Goal: Task Accomplishment & Management: Complete application form

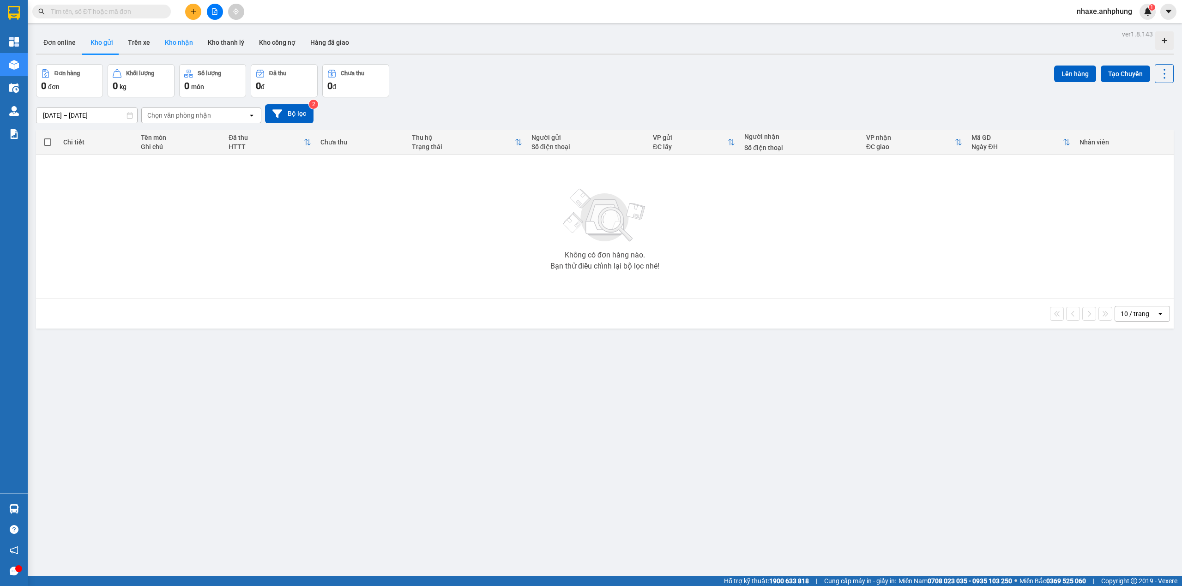
click at [182, 40] on button "Kho nhận" at bounding box center [178, 42] width 43 height 22
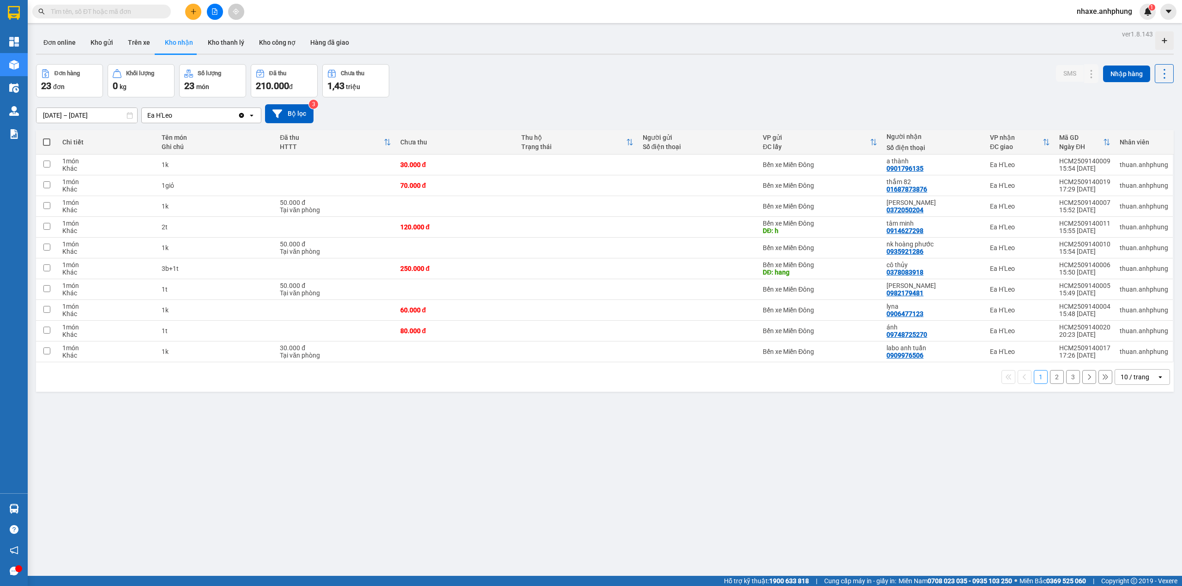
click at [1140, 377] on div "10 / trang" at bounding box center [1136, 377] width 42 height 15
click at [1127, 478] on span "100 / trang" at bounding box center [1129, 482] width 33 height 9
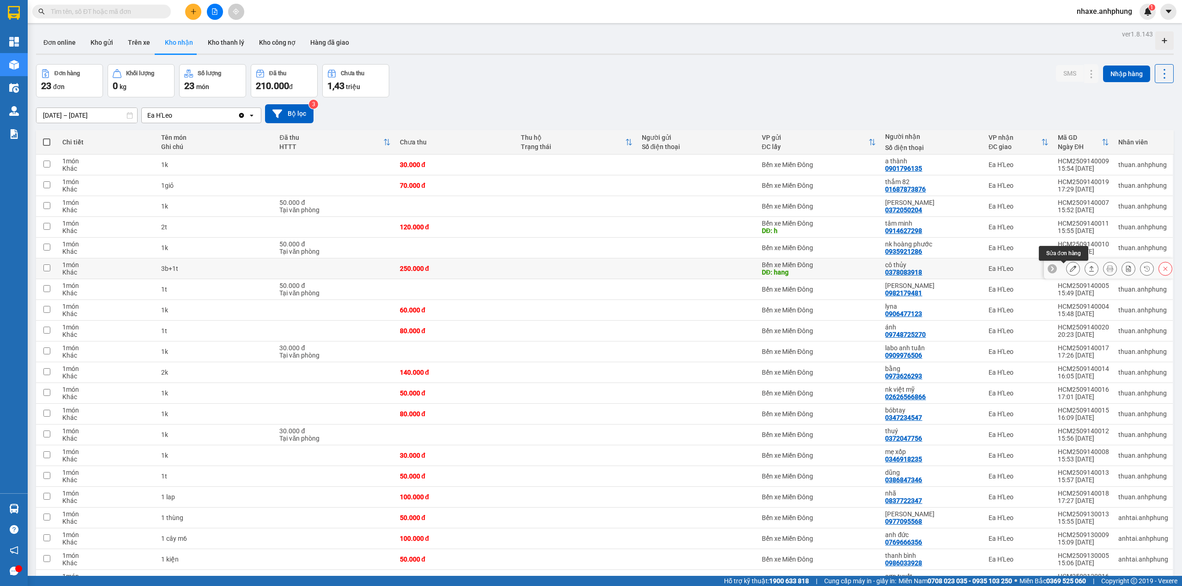
click at [1070, 272] on icon at bounding box center [1073, 268] width 6 height 6
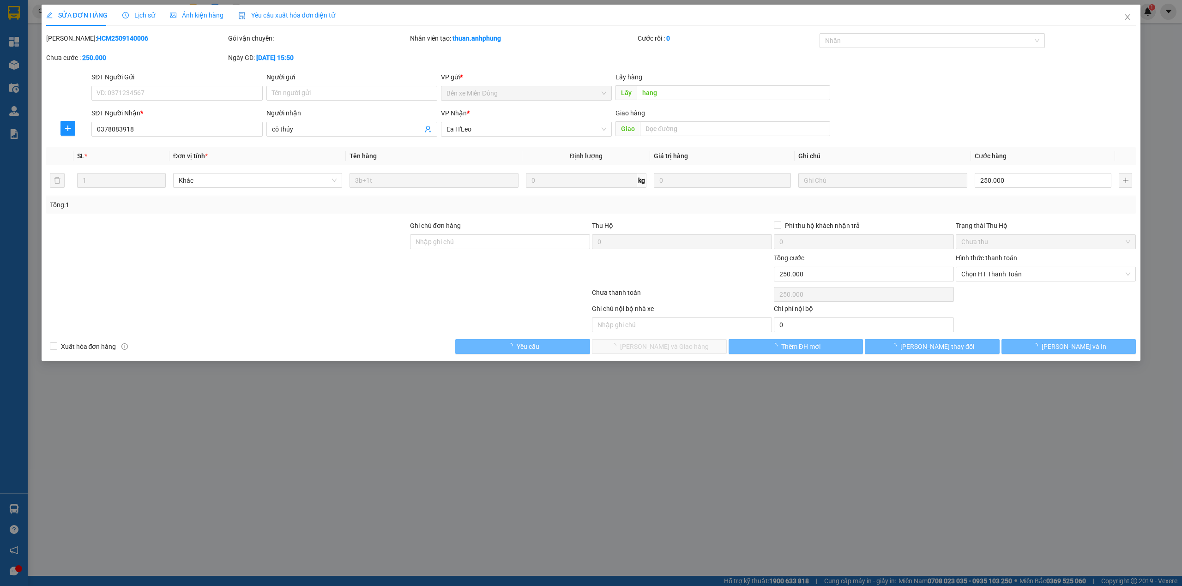
type input "hang"
type input "0378083918"
type input "cô thủy"
type input "250.000"
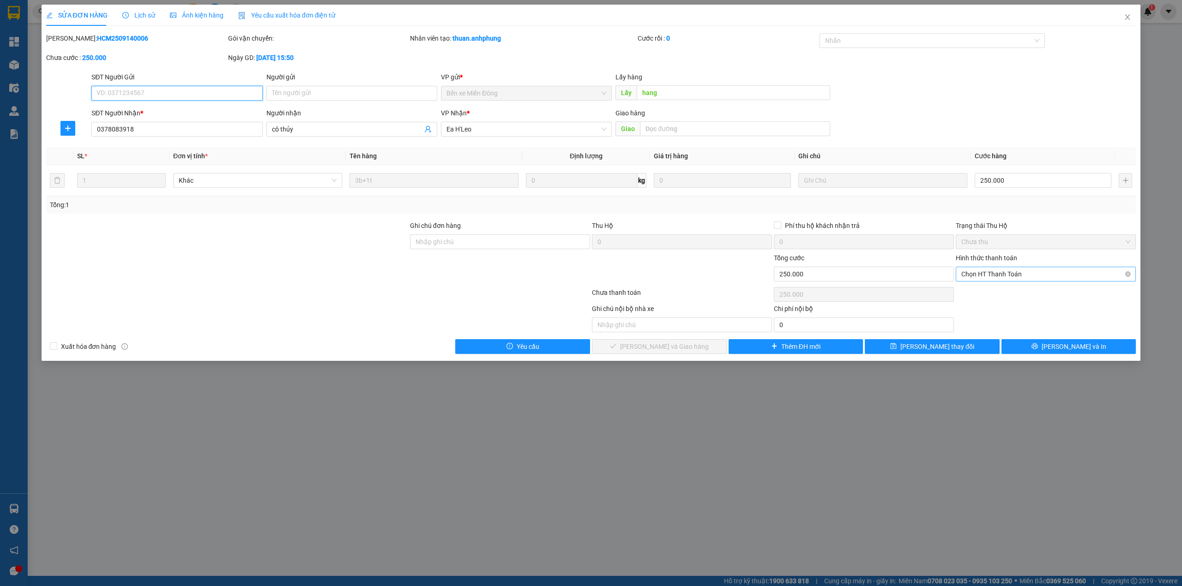
click at [1062, 272] on span "Chọn HT Thanh Toán" at bounding box center [1045, 274] width 169 height 14
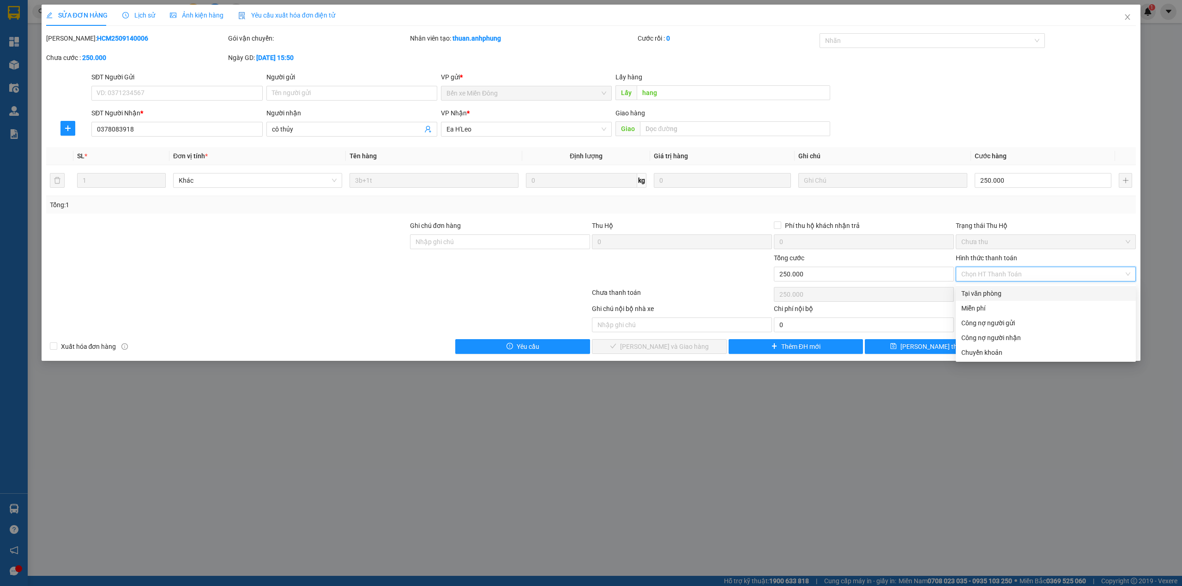
click at [996, 295] on div "Tại văn phòng" at bounding box center [1045, 294] width 169 height 10
type input "0"
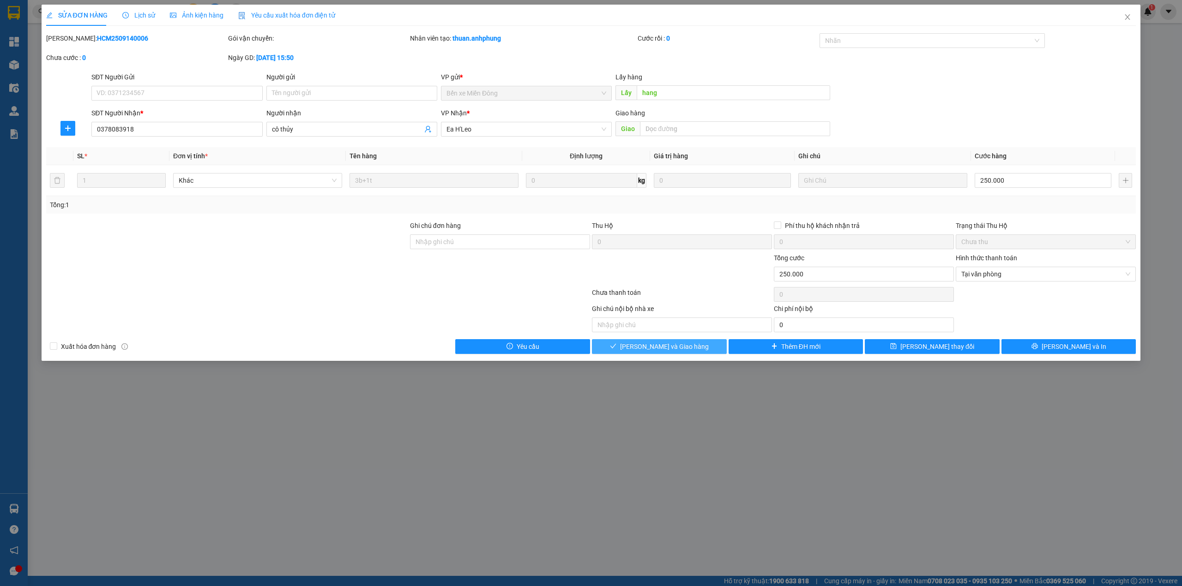
click at [696, 348] on button "[PERSON_NAME] và Giao hàng" at bounding box center [659, 346] width 135 height 15
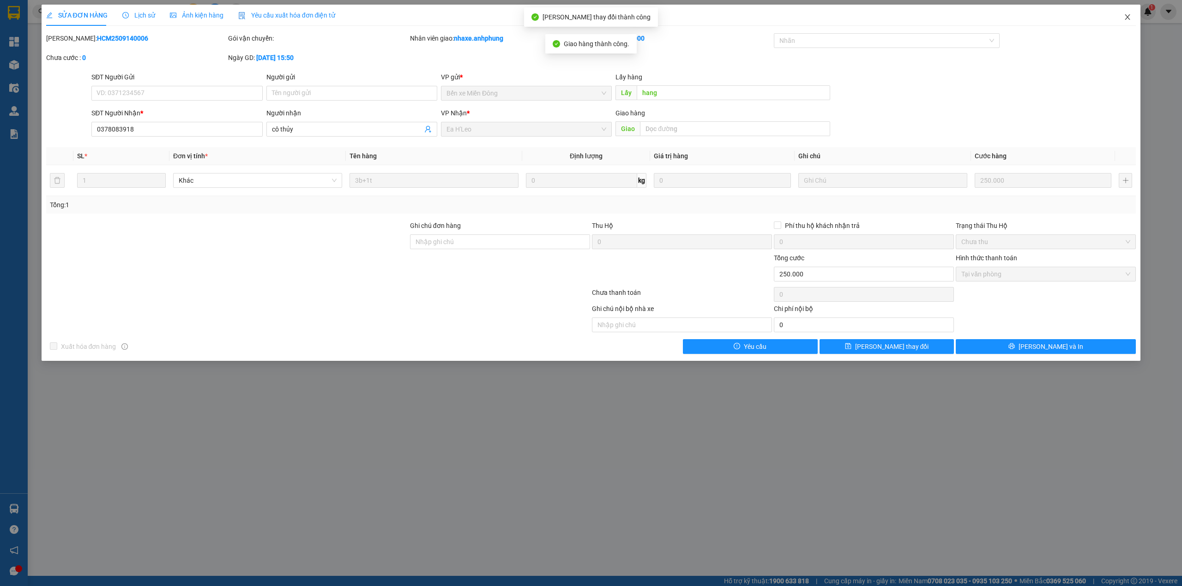
click at [1125, 13] on span "Close" at bounding box center [1127, 18] width 26 height 26
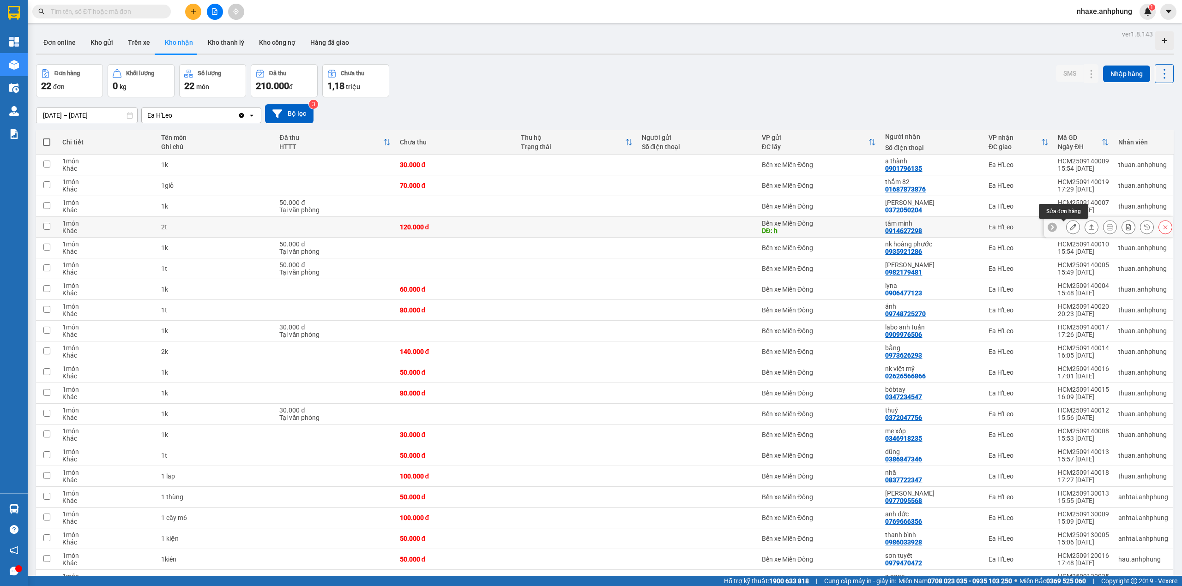
click at [1070, 230] on icon at bounding box center [1073, 227] width 6 height 6
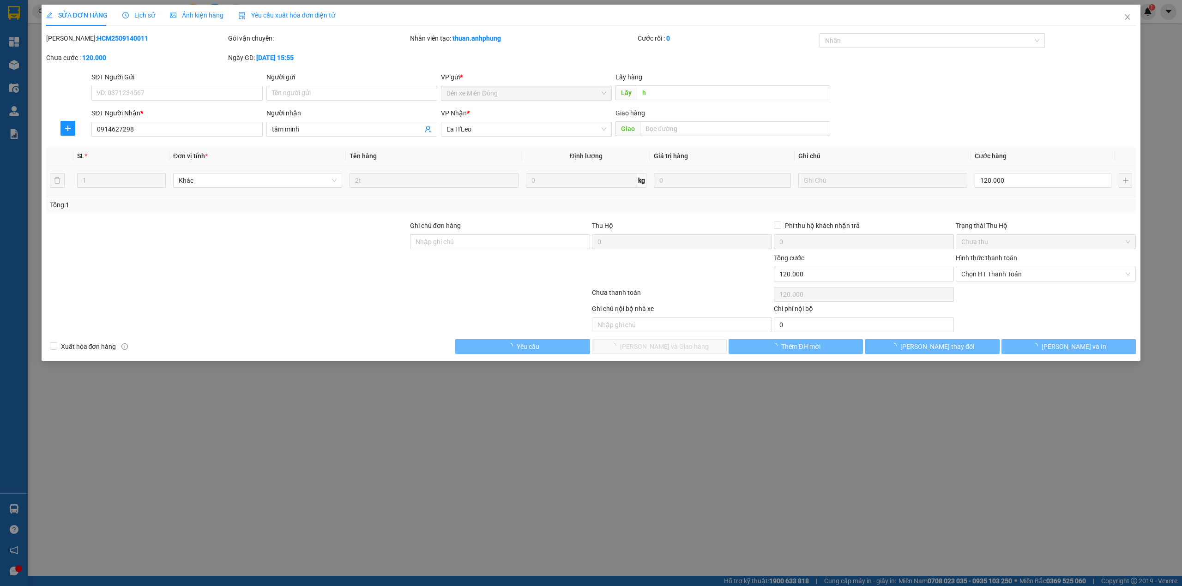
type input "h"
type input "0914627298"
type input "tâm minh"
type input "120.000"
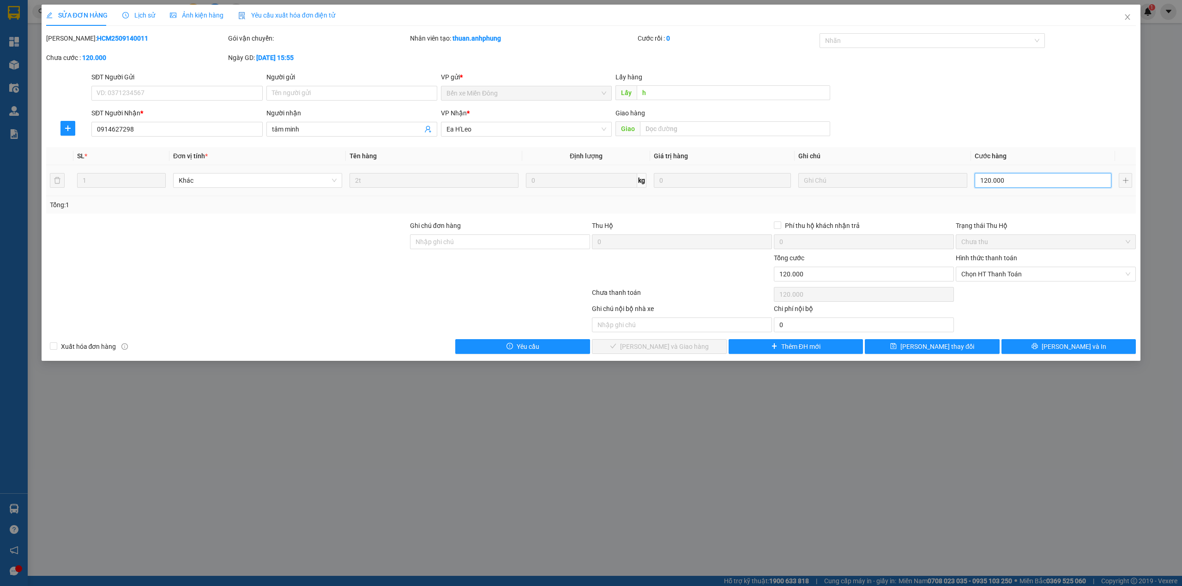
click at [1036, 181] on input "120.000" at bounding box center [1043, 180] width 137 height 15
type input "1"
type input "10"
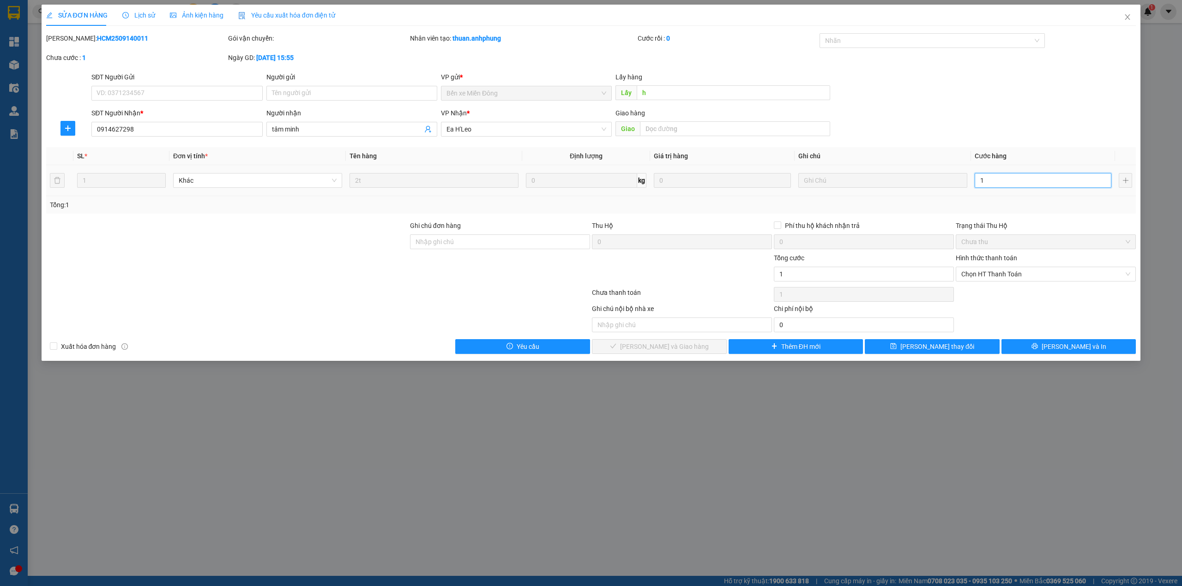
type input "10"
type input "100"
click at [1027, 270] on span "Chọn HT Thanh Toán" at bounding box center [1045, 274] width 169 height 14
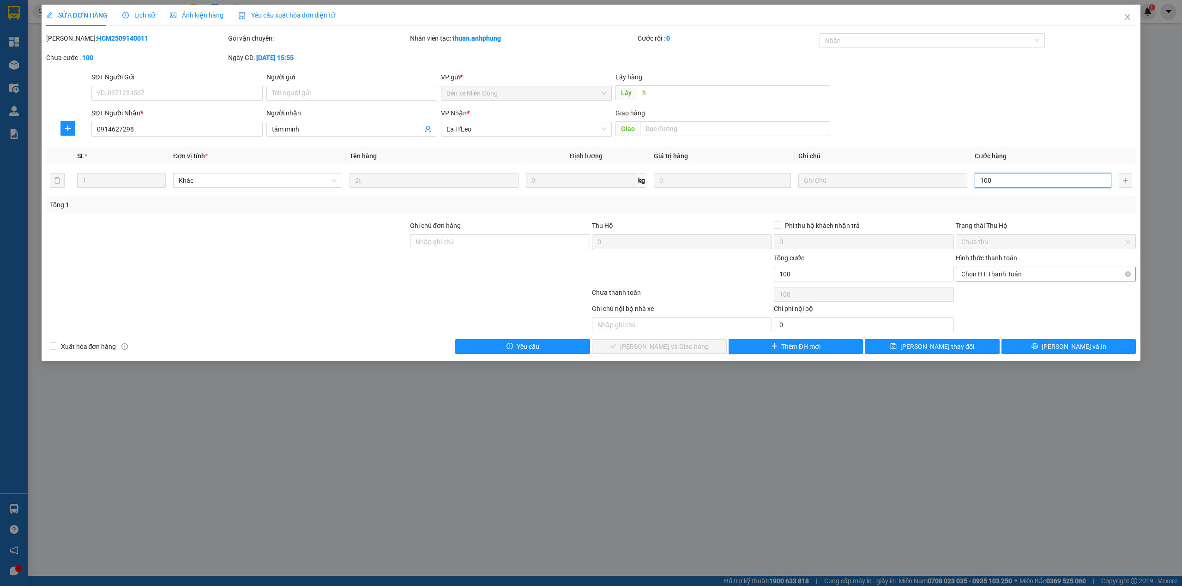
type input "100"
type input "100.000"
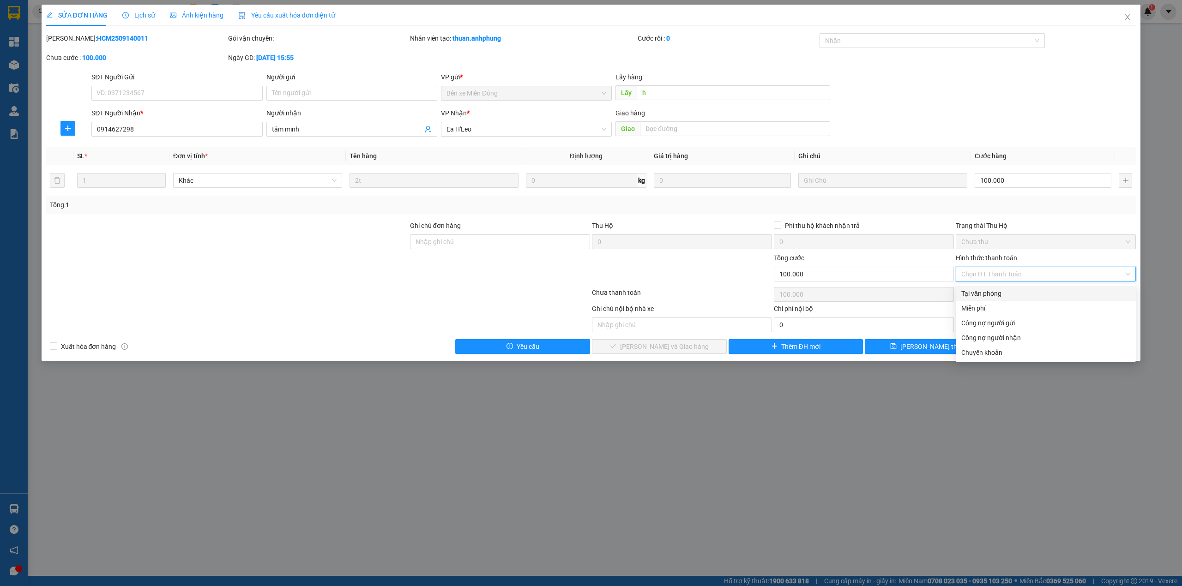
click at [1020, 295] on div "Tại văn phòng" at bounding box center [1045, 294] width 169 height 10
type input "0"
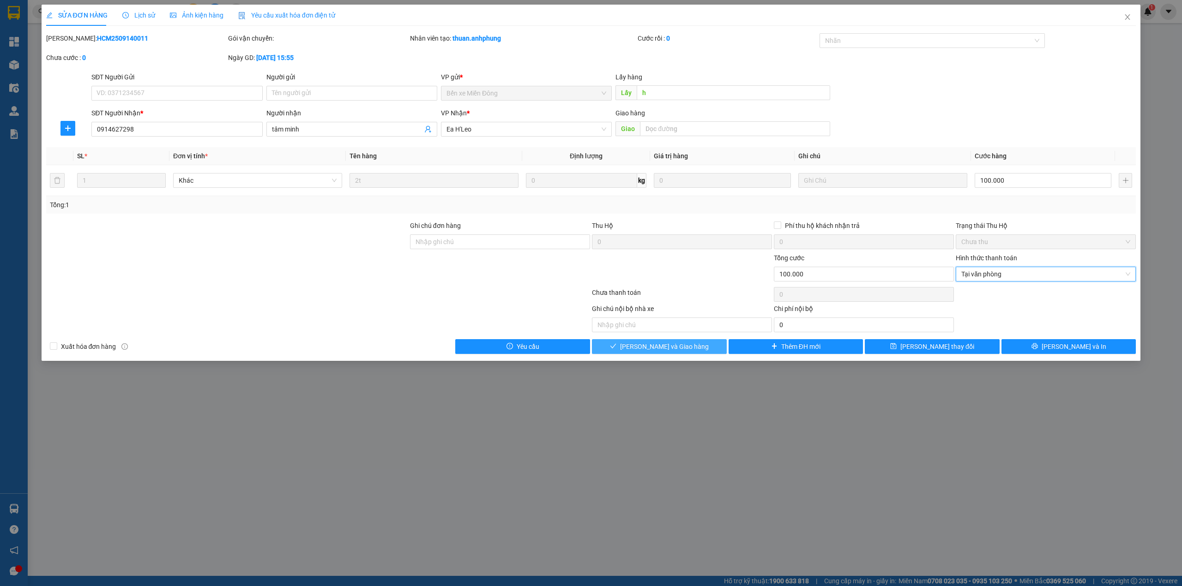
click at [675, 350] on span "[PERSON_NAME] và Giao hàng" at bounding box center [664, 347] width 89 height 10
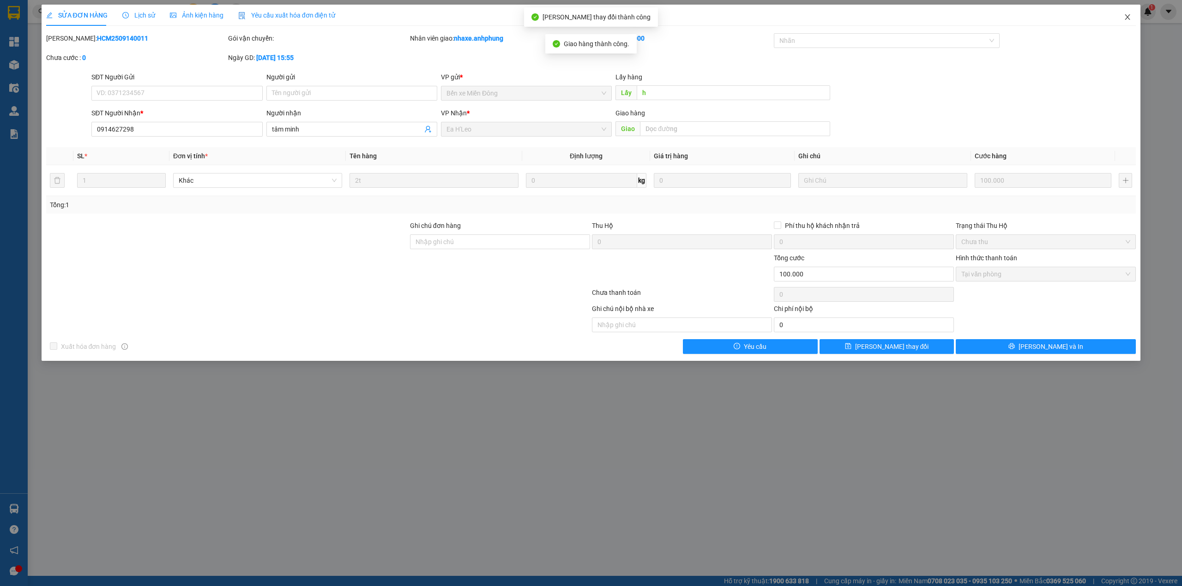
click at [1126, 19] on icon "close" at bounding box center [1127, 16] width 7 height 7
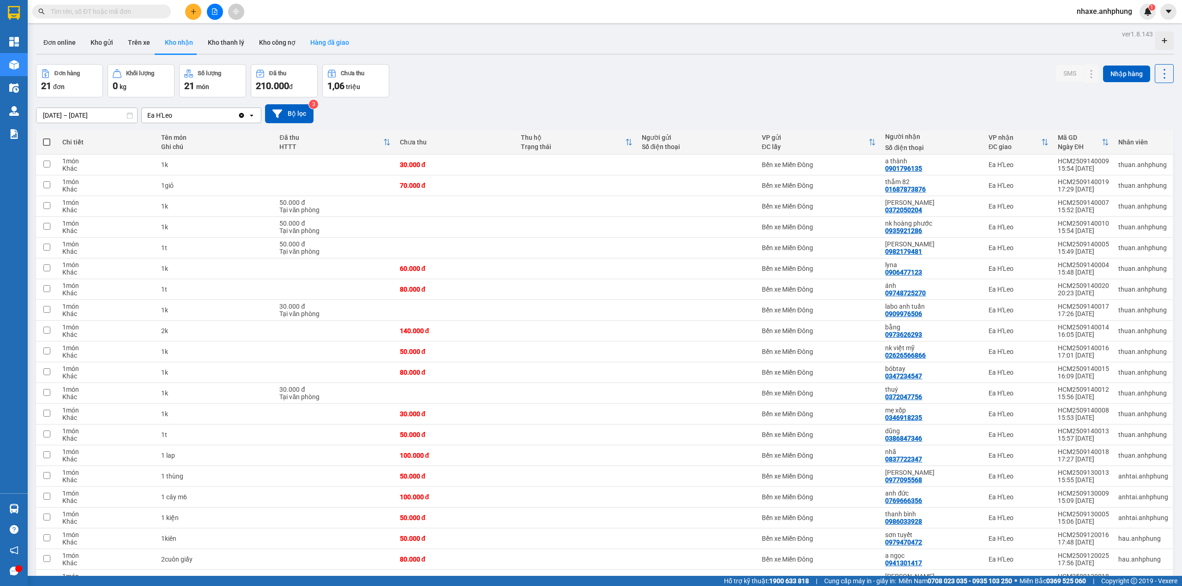
click at [326, 44] on button "Hàng đã giao" at bounding box center [330, 42] width 54 height 22
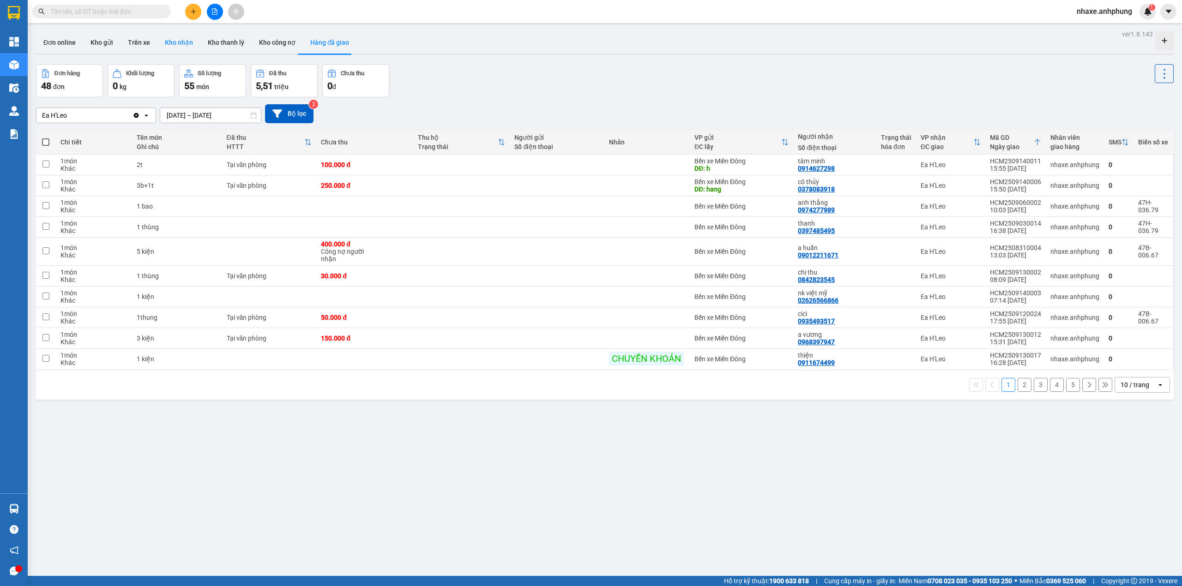
click at [184, 42] on button "Kho nhận" at bounding box center [178, 42] width 43 height 22
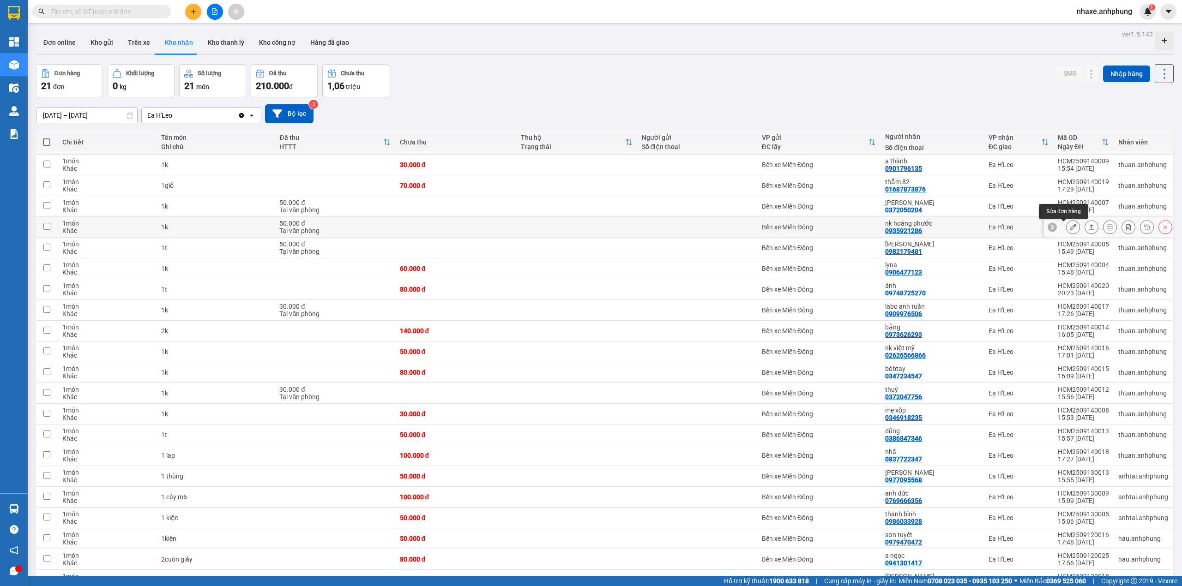
click at [1070, 228] on icon at bounding box center [1073, 227] width 6 height 6
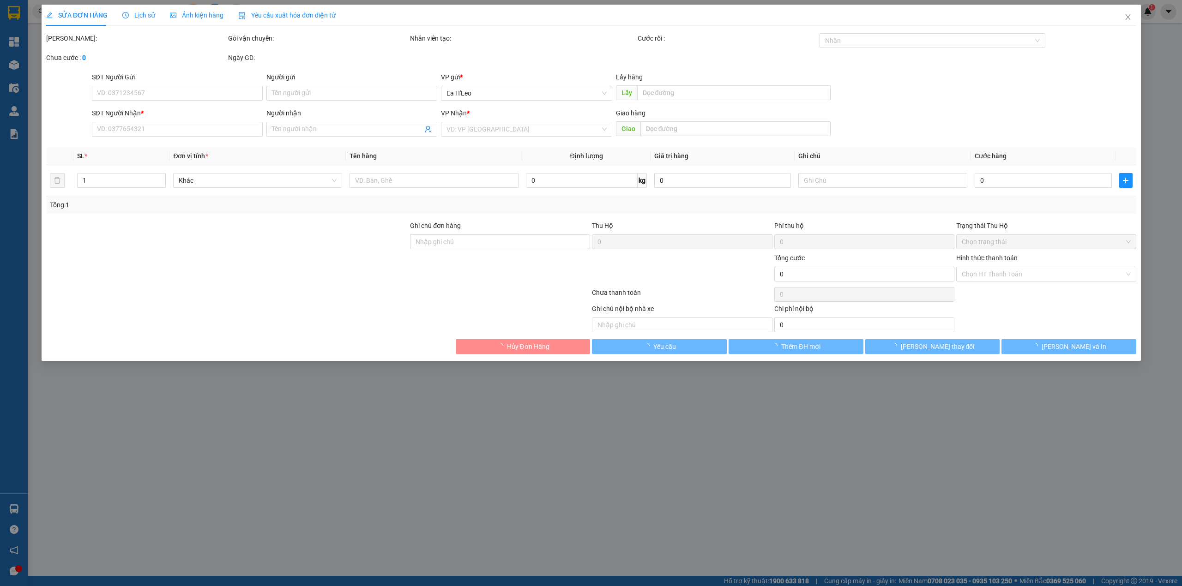
type input "0935921286"
type input "nk hoàng phước"
type input "50.000"
type input "0"
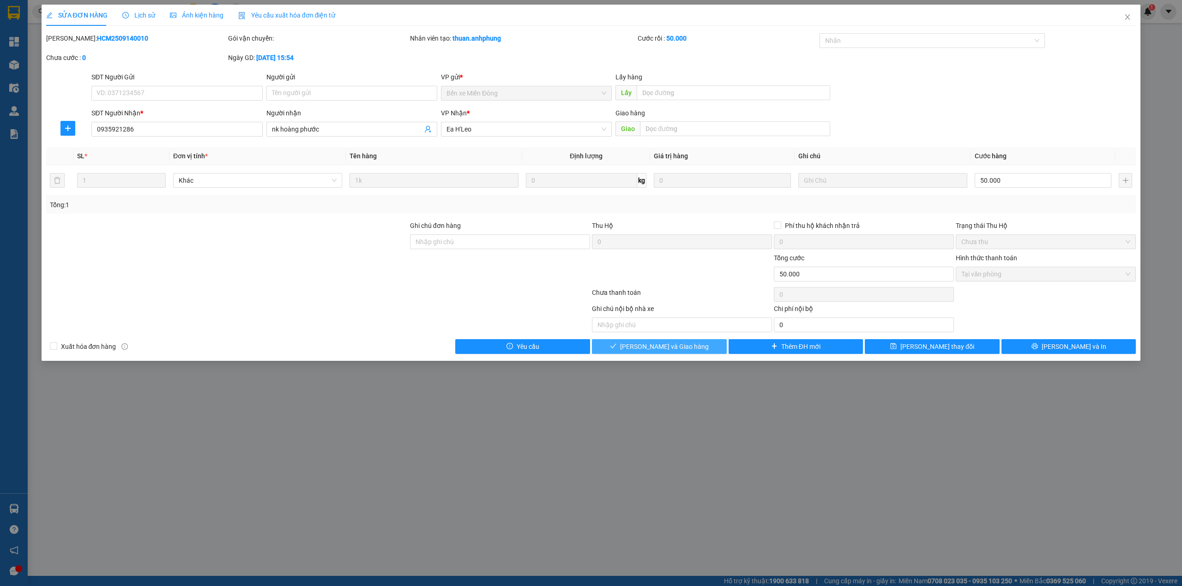
click at [694, 346] on button "[PERSON_NAME] và Giao hàng" at bounding box center [659, 346] width 135 height 15
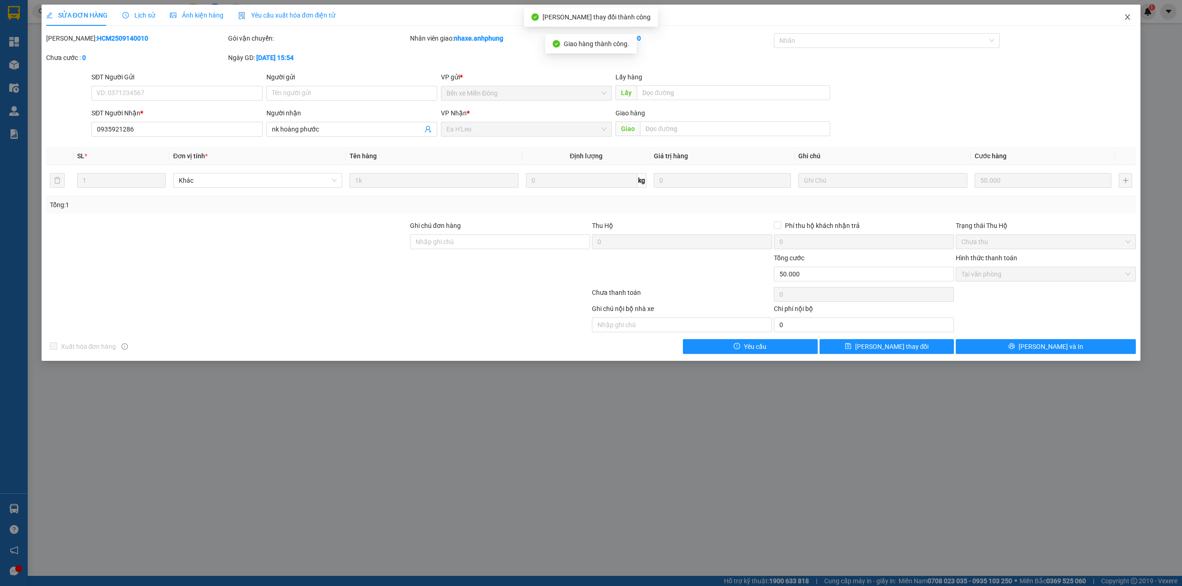
click at [1124, 19] on icon "close" at bounding box center [1127, 16] width 7 height 7
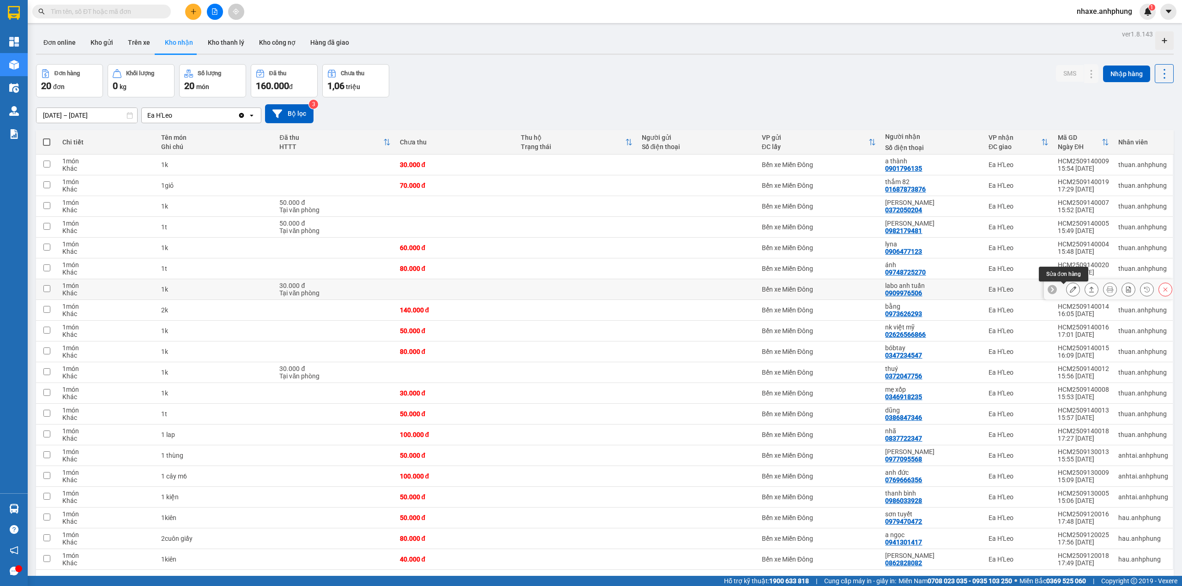
click at [1070, 291] on icon at bounding box center [1073, 289] width 6 height 6
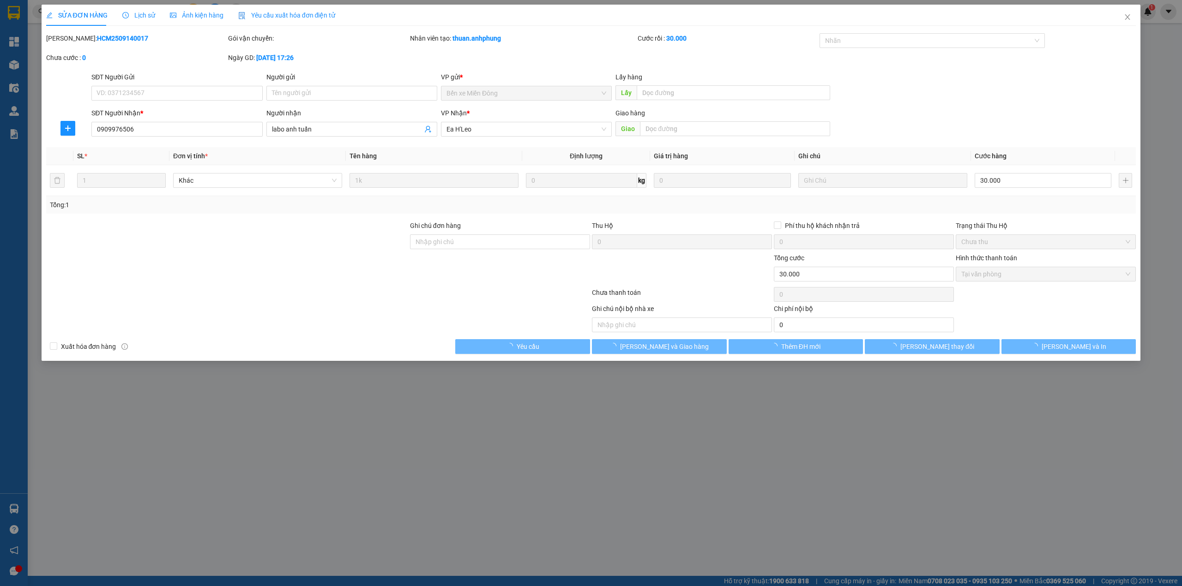
type input "0909976506"
type input "labo anh tuấn"
type input "30.000"
type input "0"
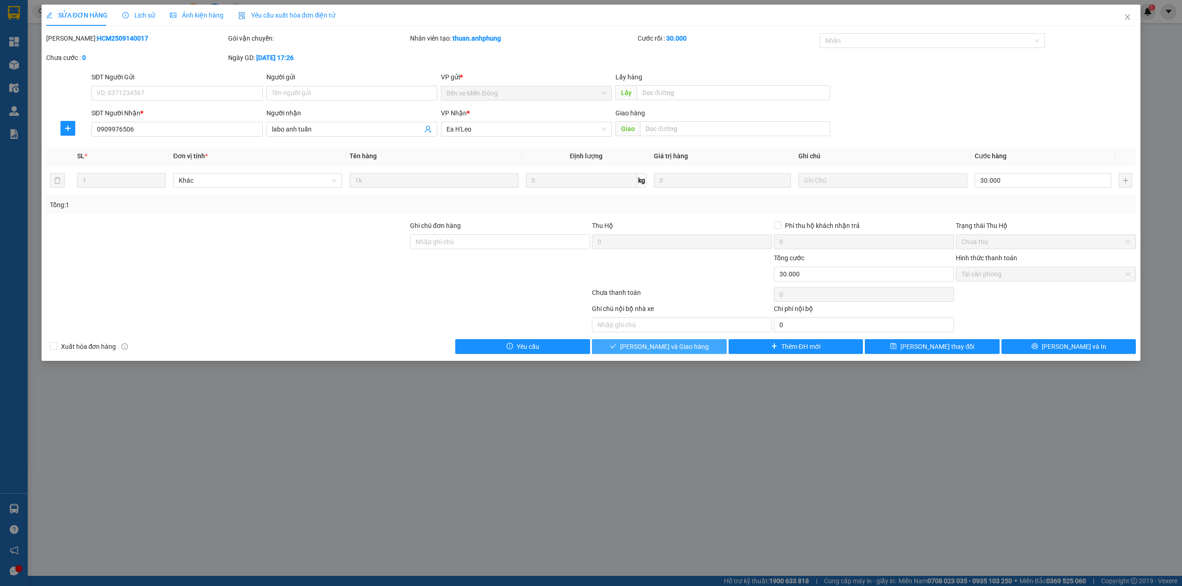
click at [672, 346] on span "[PERSON_NAME] và Giao hàng" at bounding box center [664, 347] width 89 height 10
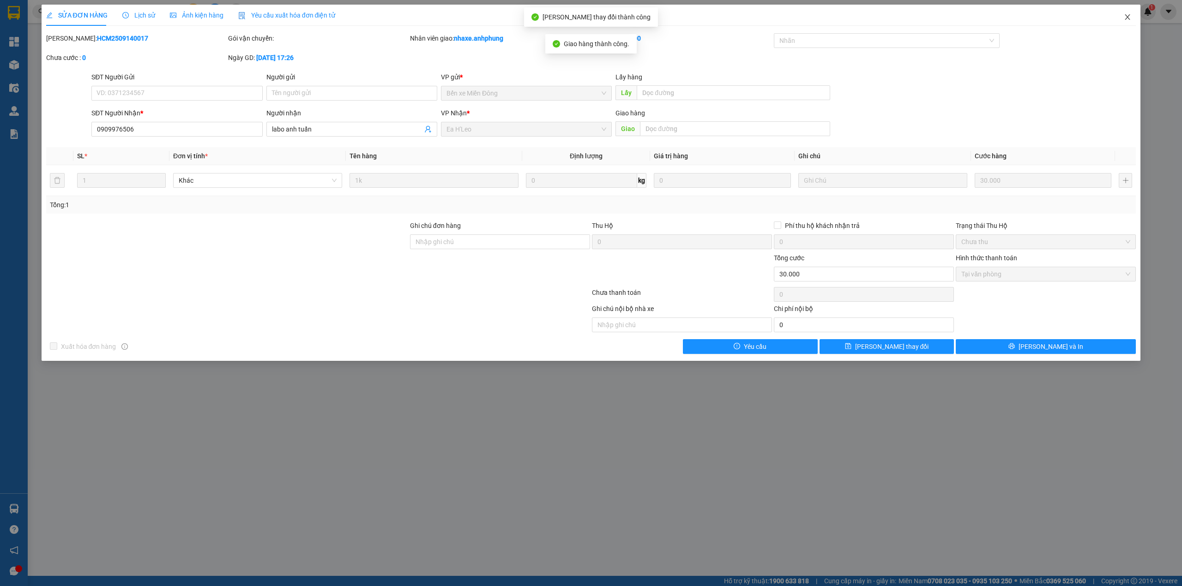
click at [1129, 15] on icon "close" at bounding box center [1127, 16] width 7 height 7
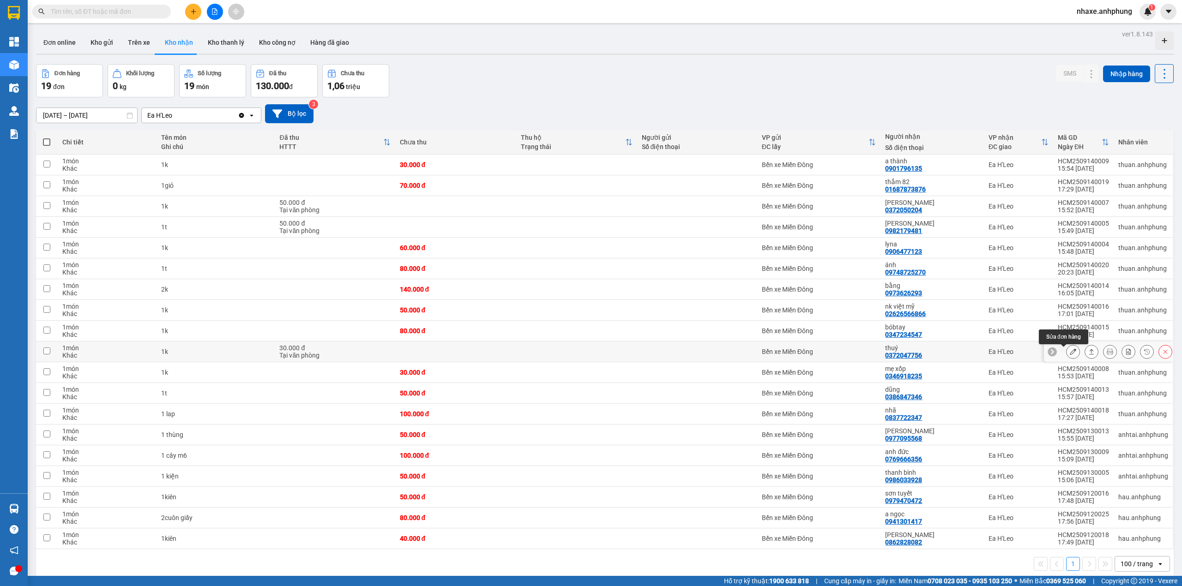
click at [1070, 353] on icon at bounding box center [1073, 352] width 6 height 6
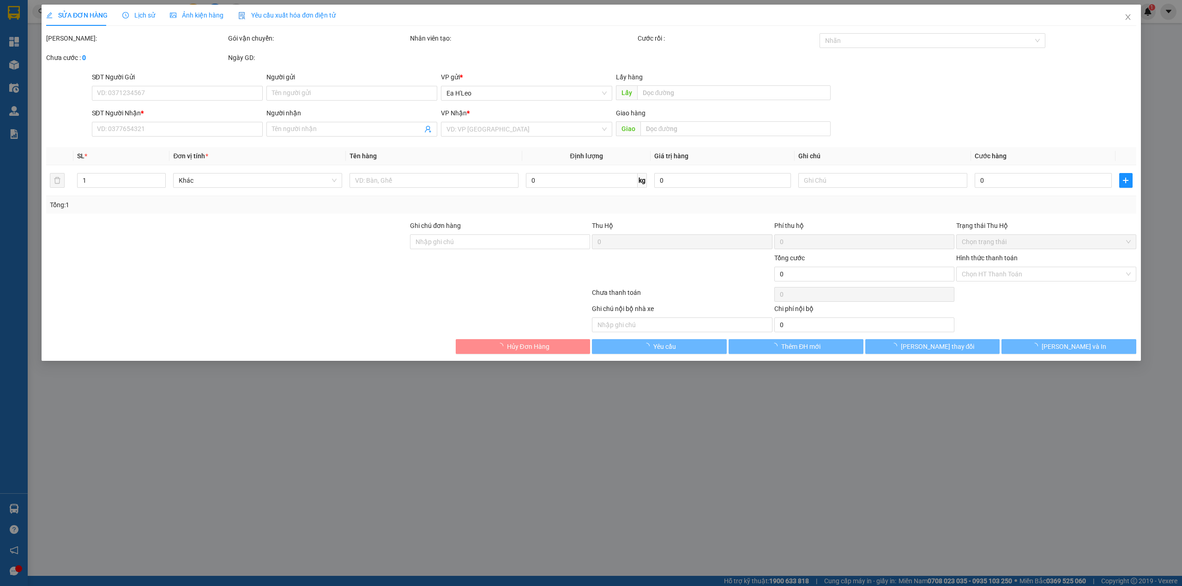
type input "0372047756"
type input "thuý"
type input "30.000"
type input "0"
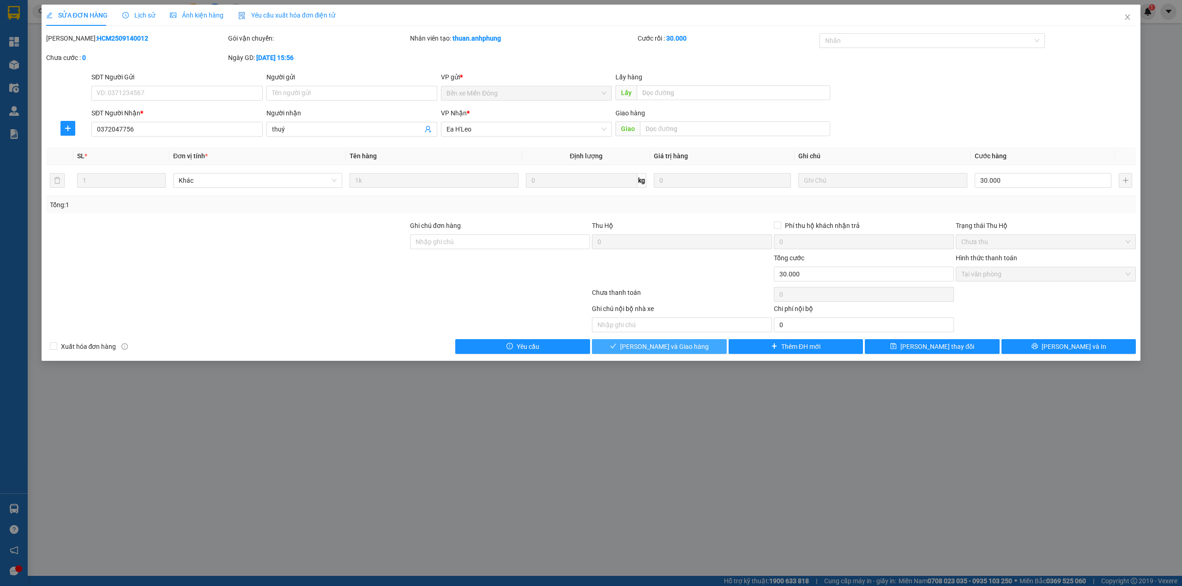
click at [667, 348] on span "[PERSON_NAME] và Giao hàng" at bounding box center [664, 347] width 89 height 10
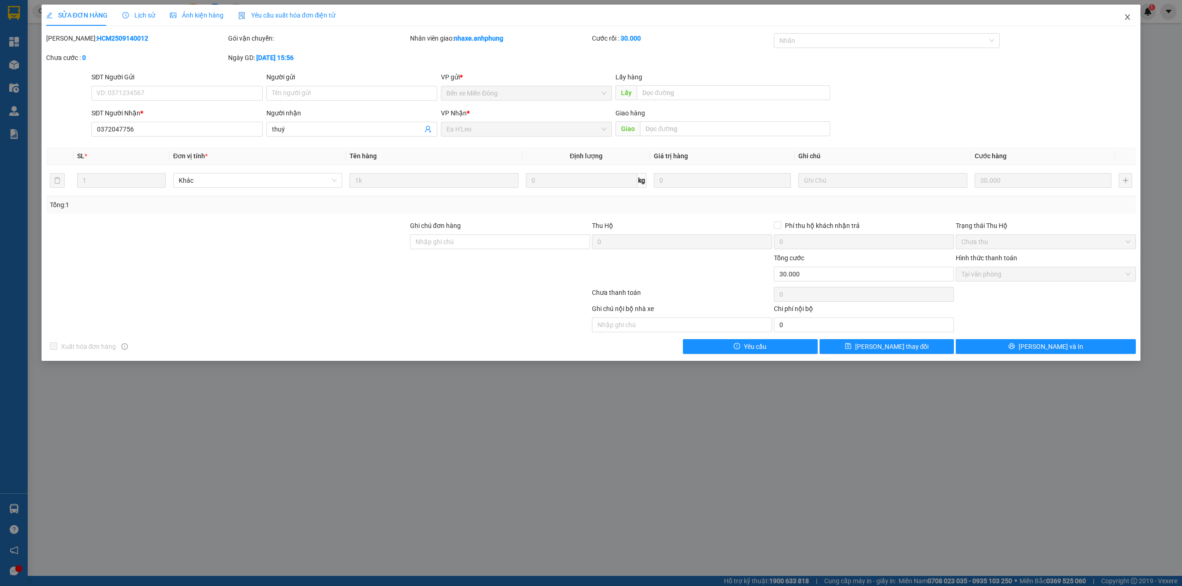
click at [1127, 18] on icon "close" at bounding box center [1127, 17] width 5 height 6
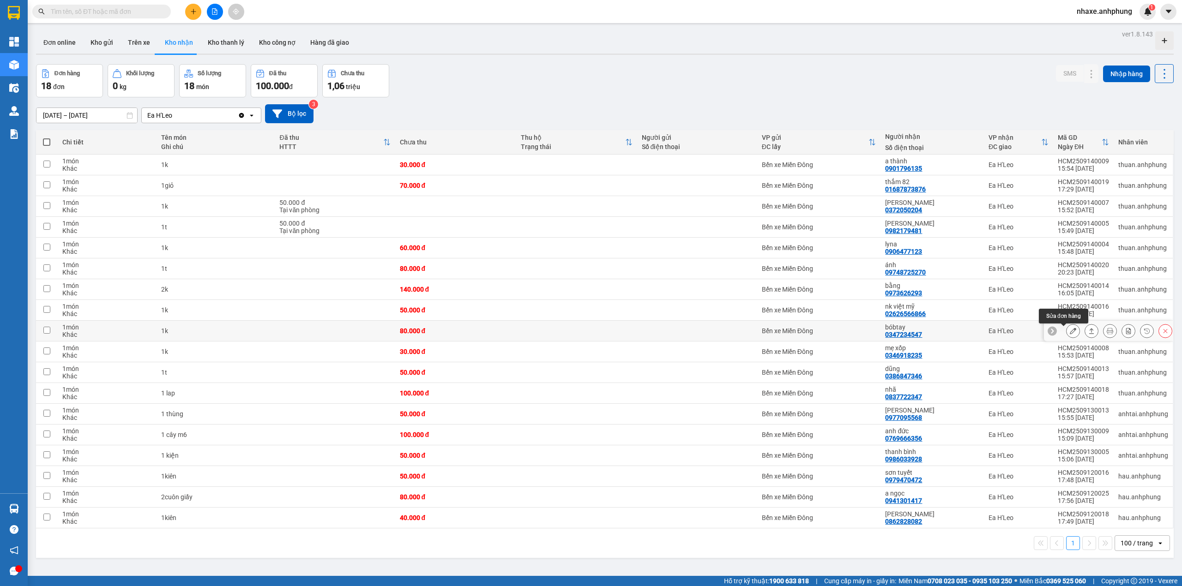
click at [1070, 333] on icon at bounding box center [1073, 331] width 6 height 6
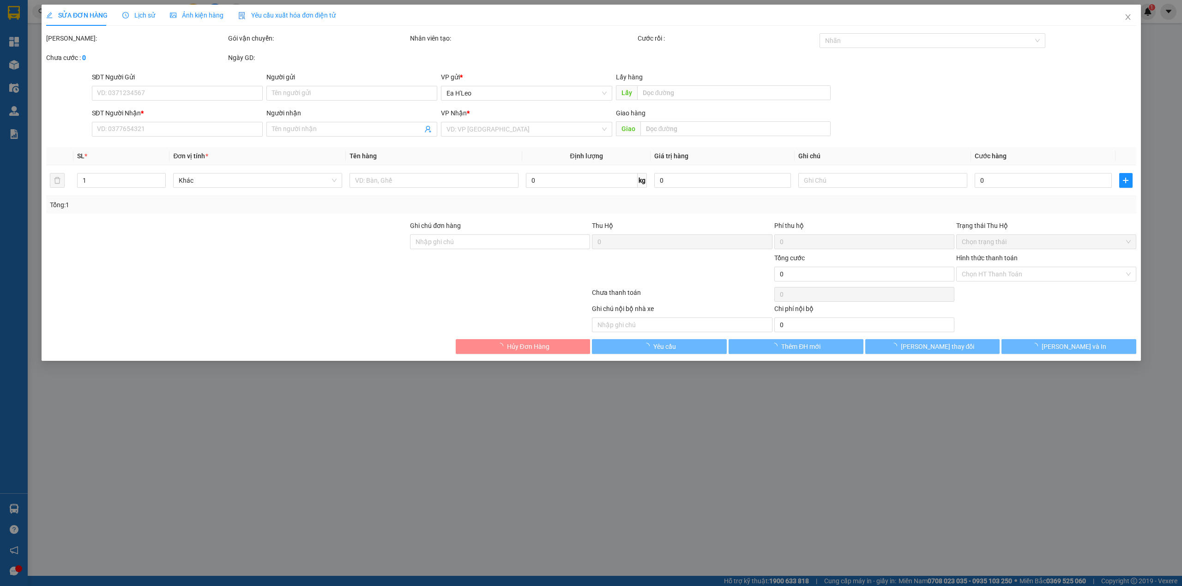
type input "0347234547"
type input "bóbtay"
type input "80.000"
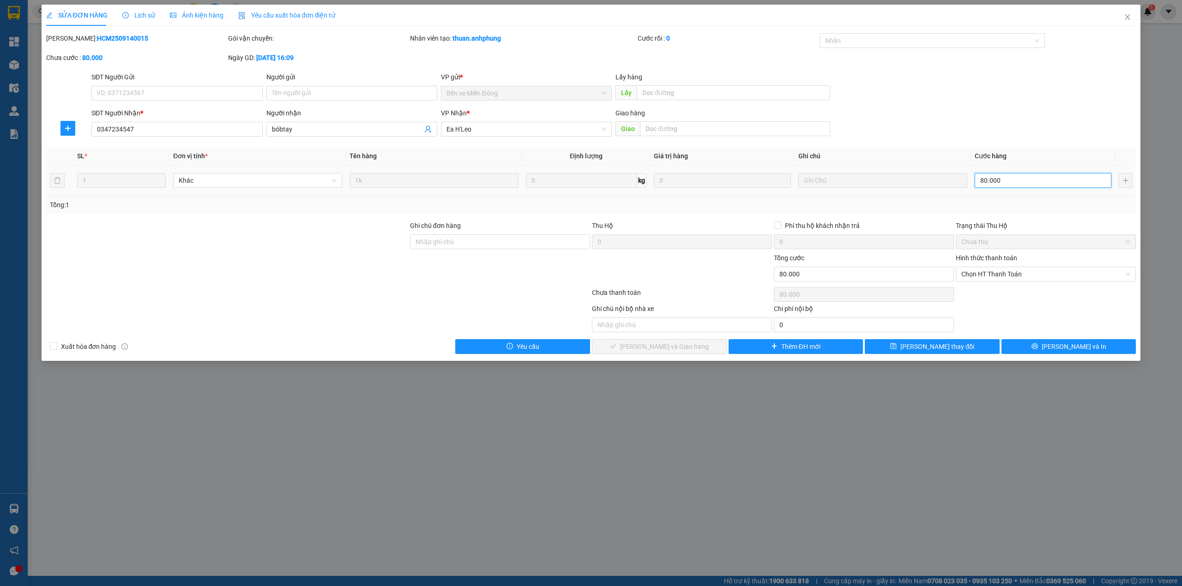
click at [1005, 185] on input "80.000" at bounding box center [1043, 180] width 137 height 15
type input "3"
type input "3.000"
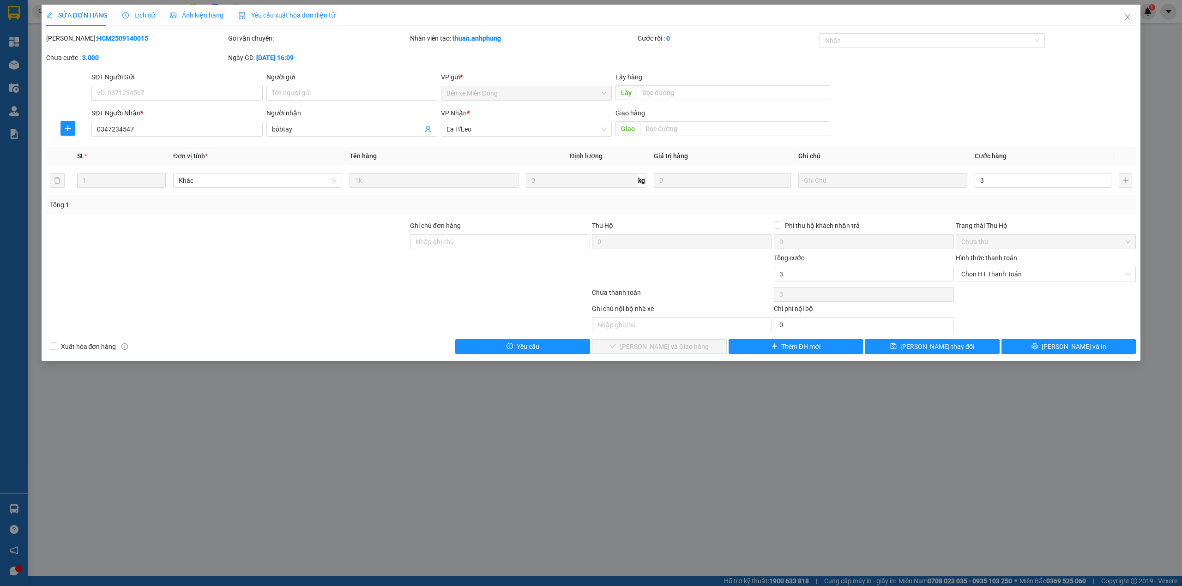
type input "3.000"
click at [1030, 185] on input "3.000" at bounding box center [1043, 180] width 137 height 15
type input "300"
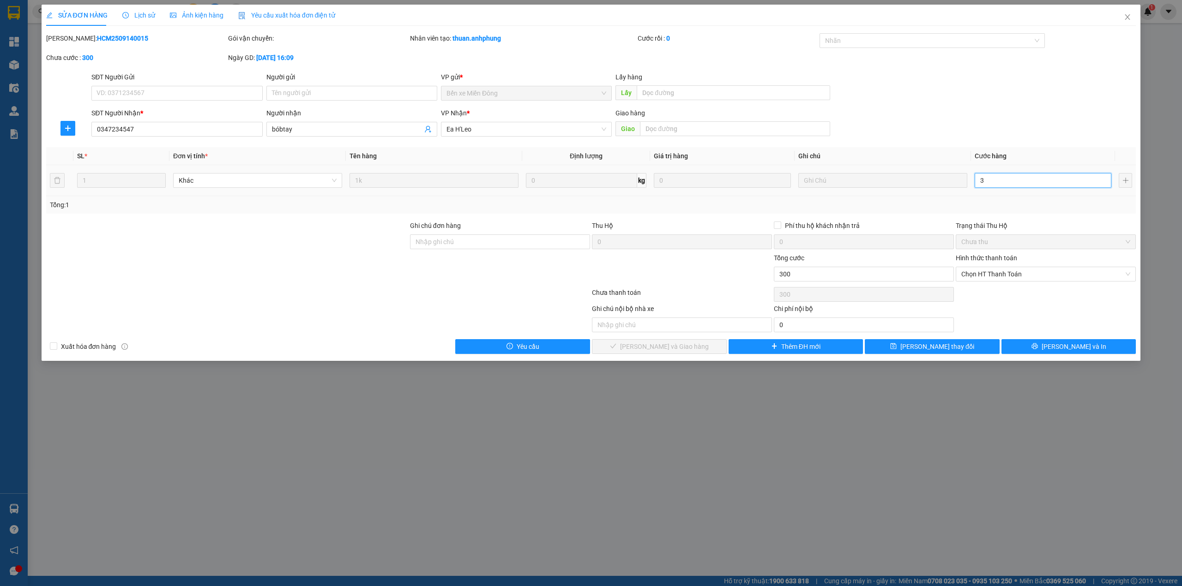
type input "0"
drag, startPoint x: 990, startPoint y: 181, endPoint x: 969, endPoint y: 187, distance: 21.9
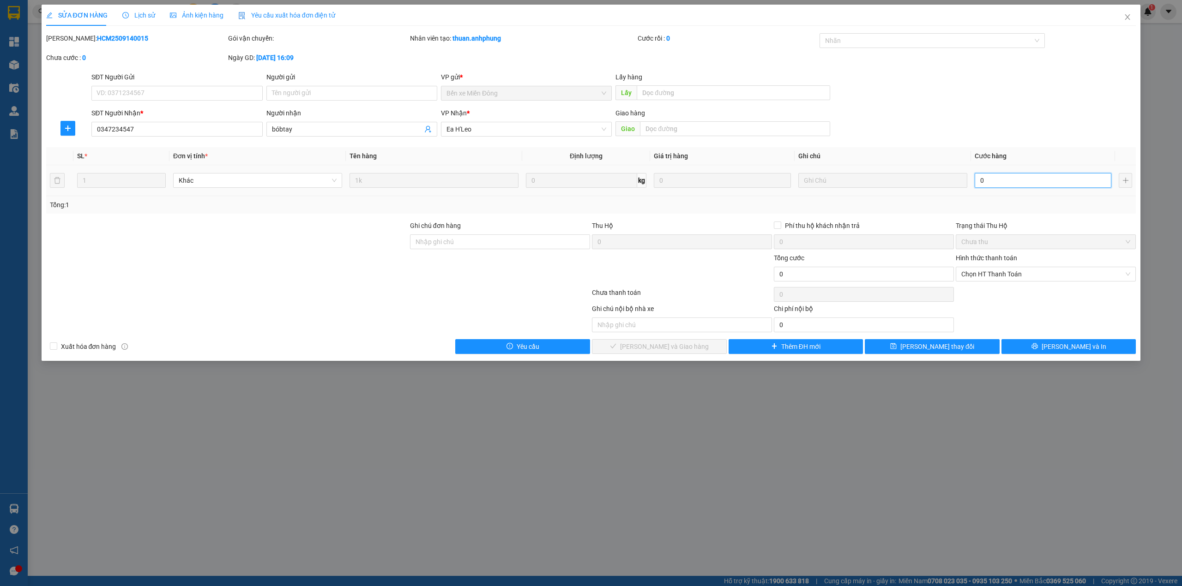
click at [969, 187] on tr "1 Khác 1k 0 kg 0 0" at bounding box center [591, 180] width 1090 height 31
type input "5"
type input "50"
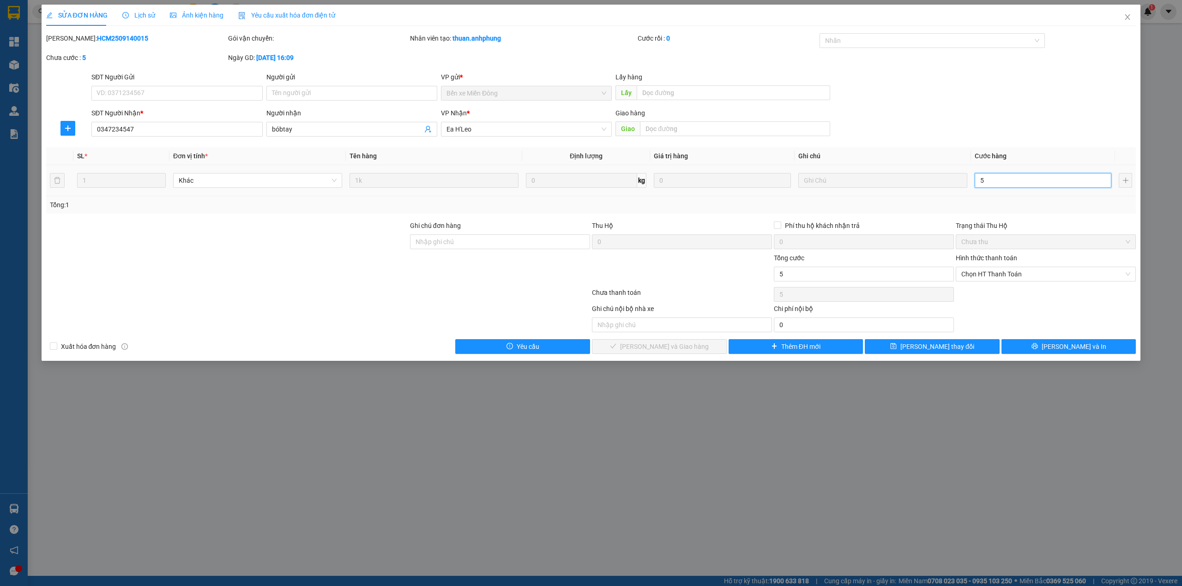
type input "50"
click at [1040, 274] on span "Chọn HT Thanh Toán" at bounding box center [1045, 274] width 169 height 14
type input "50"
type input "50.000"
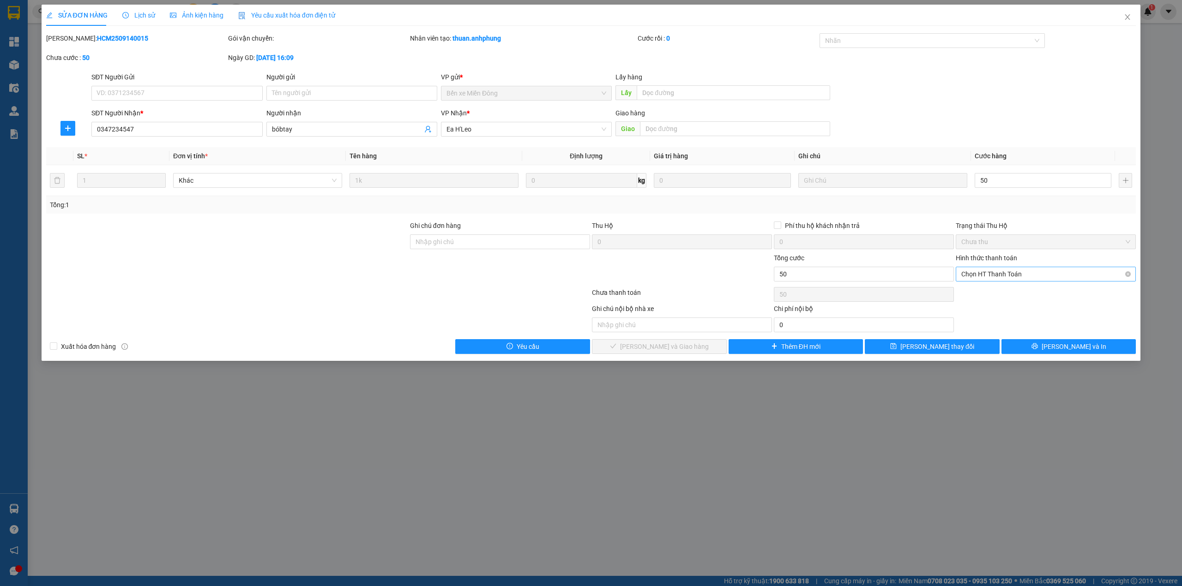
type input "50.000"
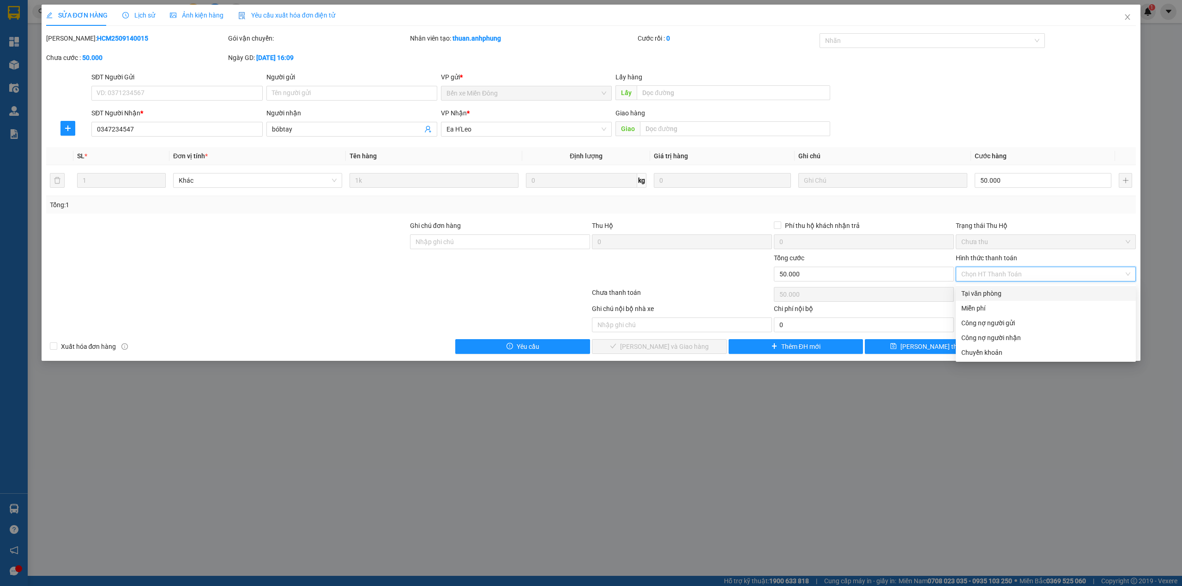
click at [1007, 297] on div "Tại văn phòng" at bounding box center [1045, 294] width 169 height 10
type input "0"
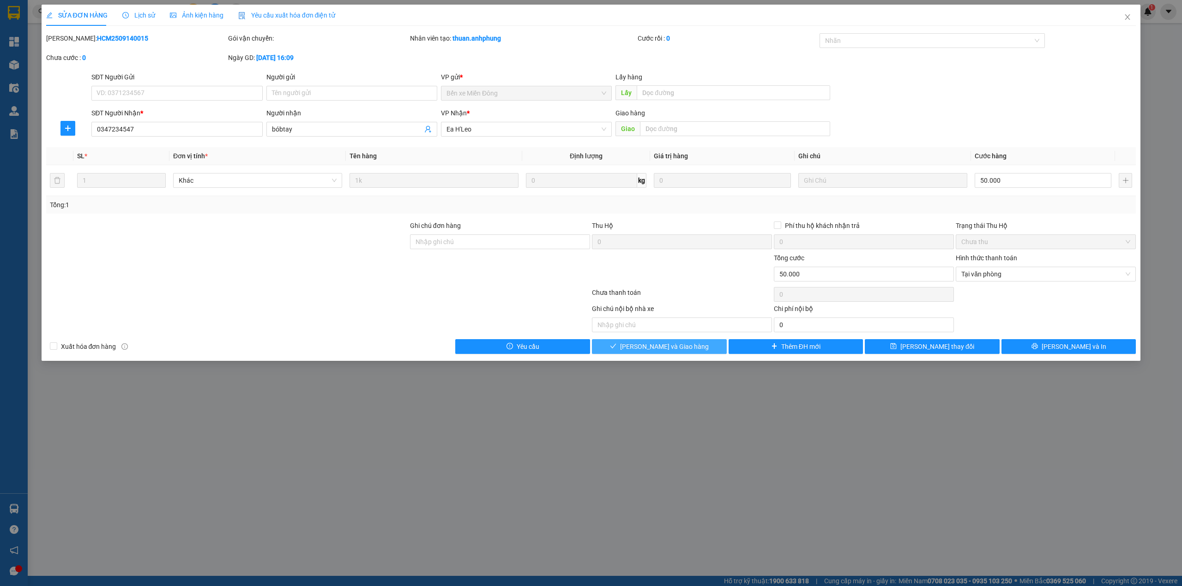
click at [689, 354] on button "[PERSON_NAME] và Giao hàng" at bounding box center [659, 346] width 135 height 15
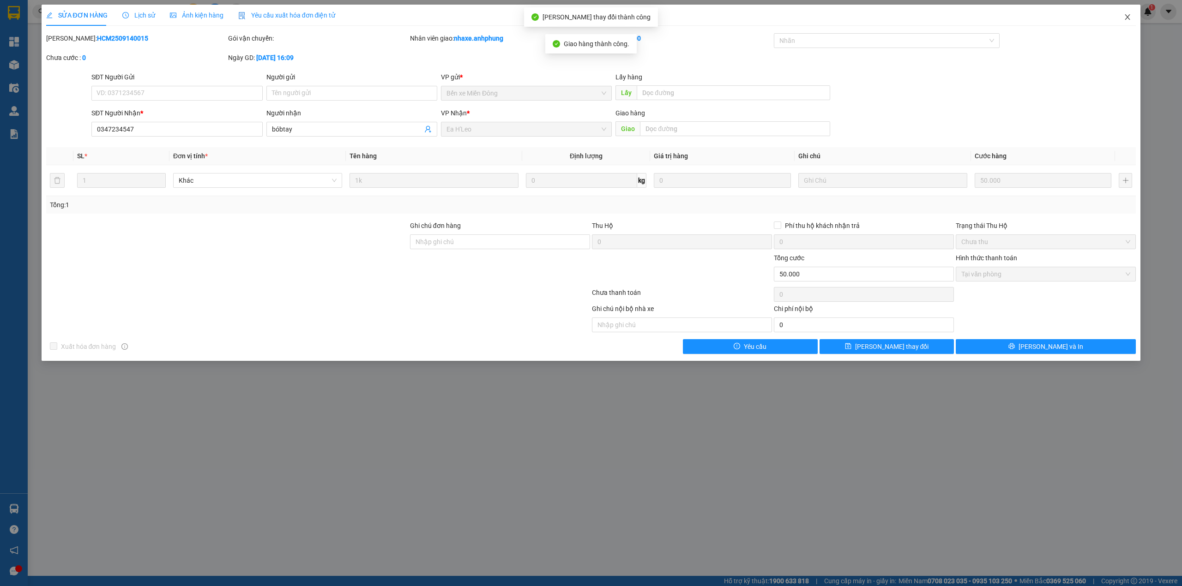
click at [1129, 16] on icon "close" at bounding box center [1127, 17] width 5 height 6
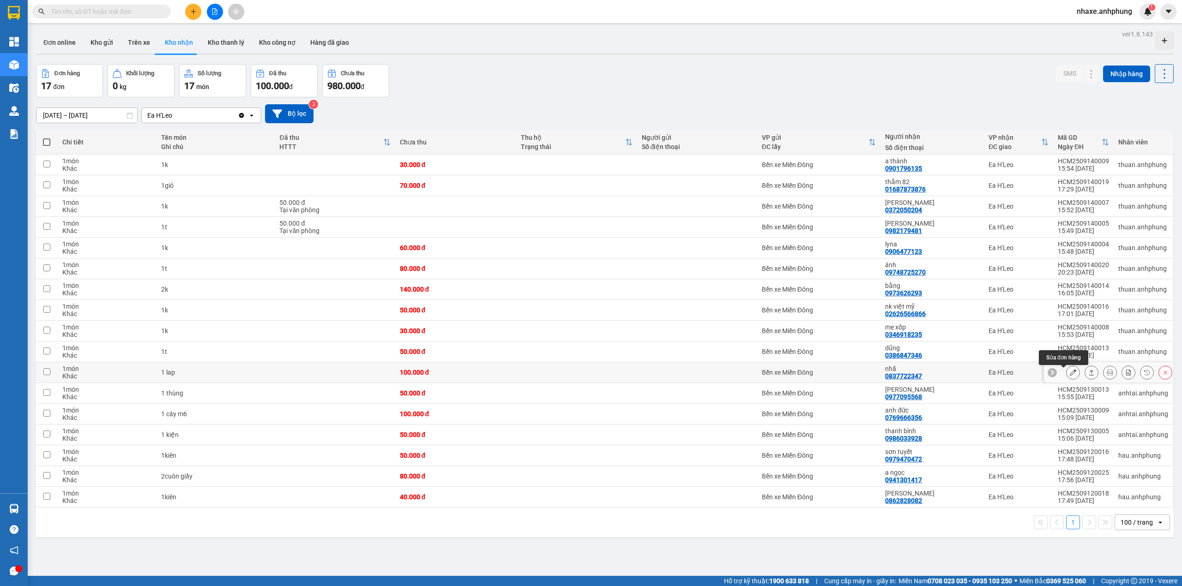
click at [1066, 377] on button at bounding box center [1072, 373] width 13 height 16
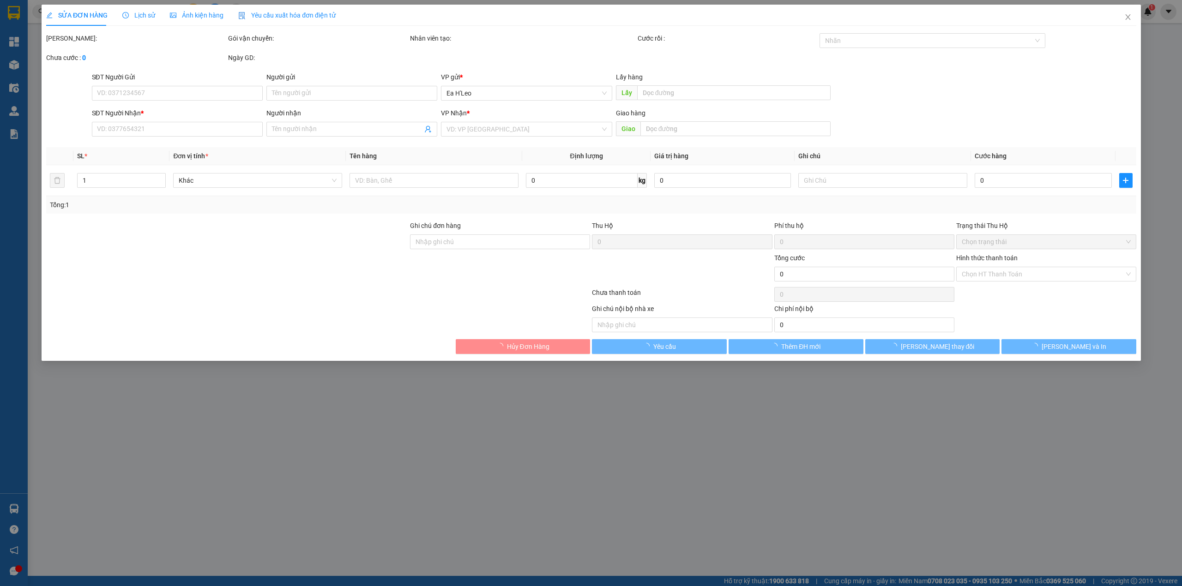
type input "0837722347"
type input "nhã"
type input "100.000"
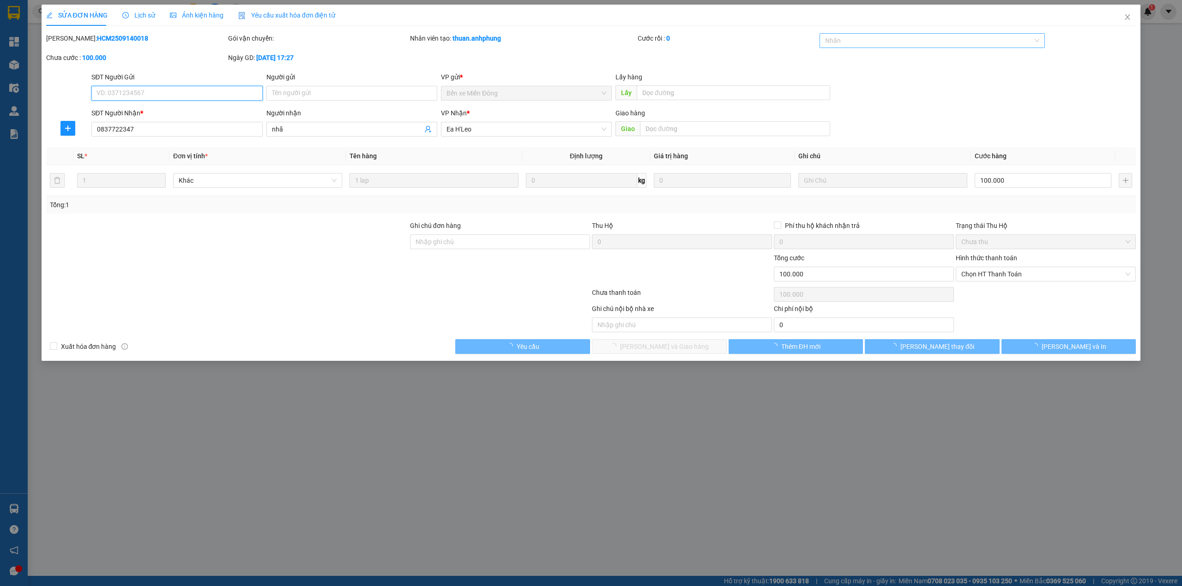
click at [850, 41] on div at bounding box center [928, 40] width 212 height 11
click at [849, 56] on div "CHUYỂN KHOẢN" at bounding box center [932, 59] width 215 height 10
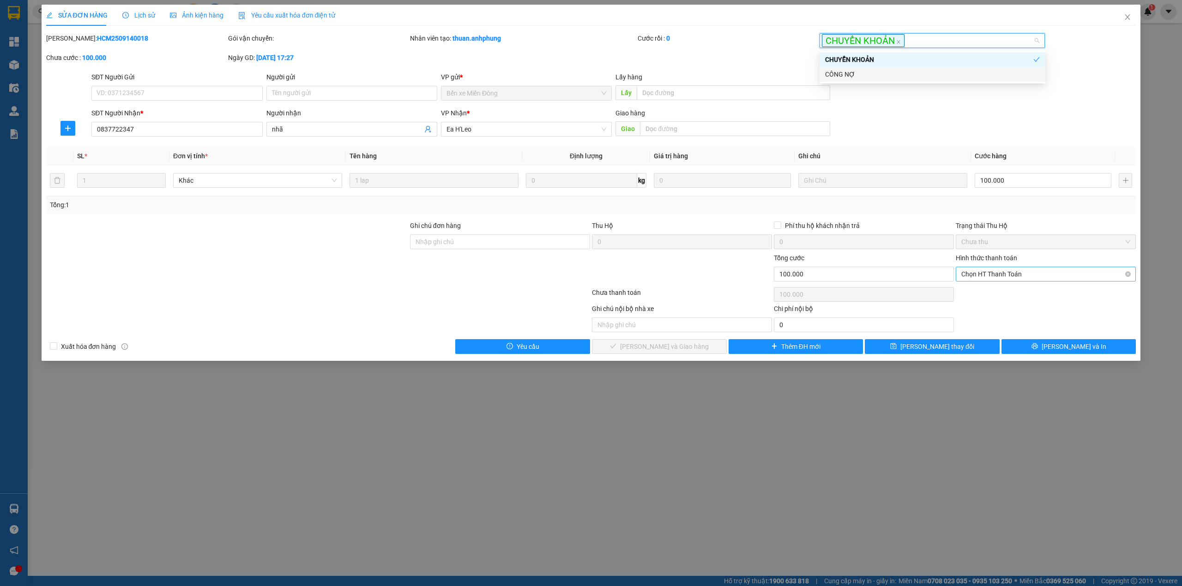
click at [1005, 272] on span "Chọn HT Thanh Toán" at bounding box center [1045, 274] width 169 height 14
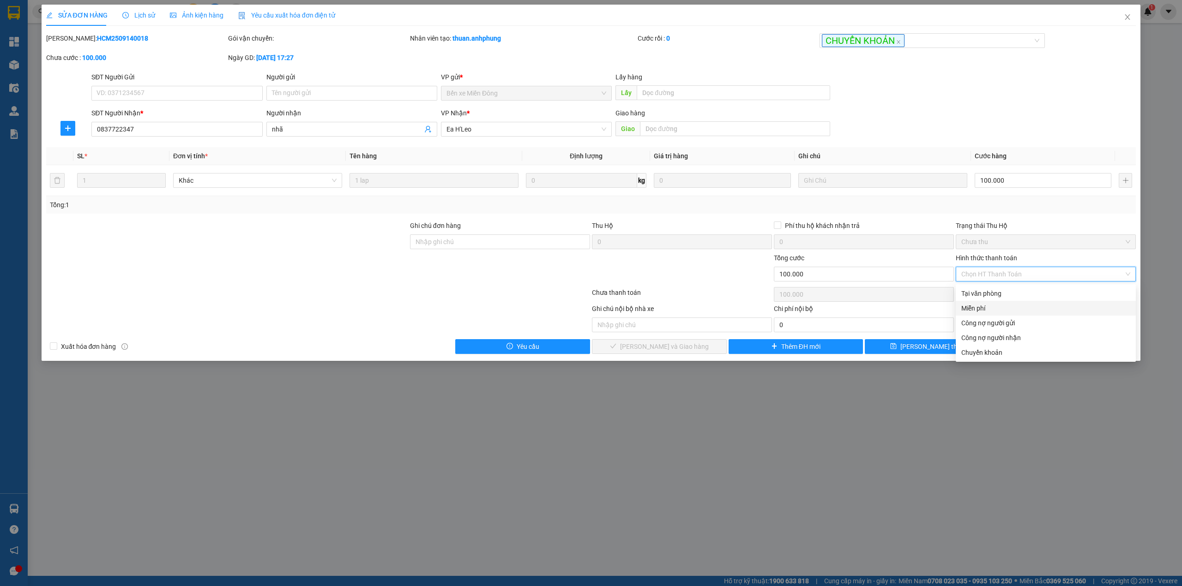
click at [996, 305] on div "Miễn phí" at bounding box center [1045, 308] width 169 height 10
type input "0"
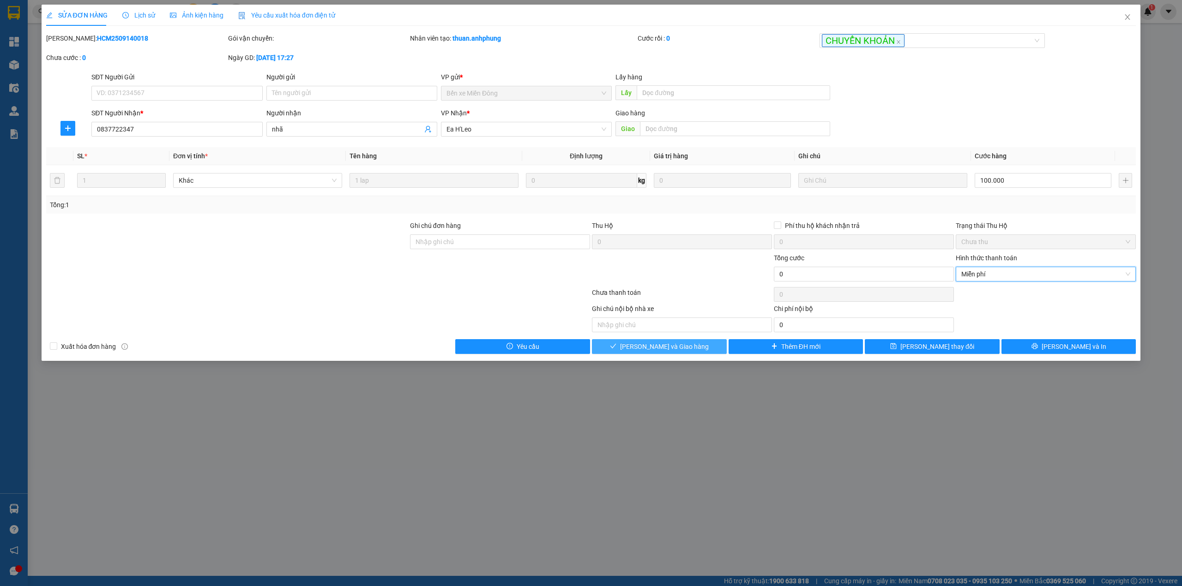
click at [619, 349] on button "[PERSON_NAME] và Giao hàng" at bounding box center [659, 346] width 135 height 15
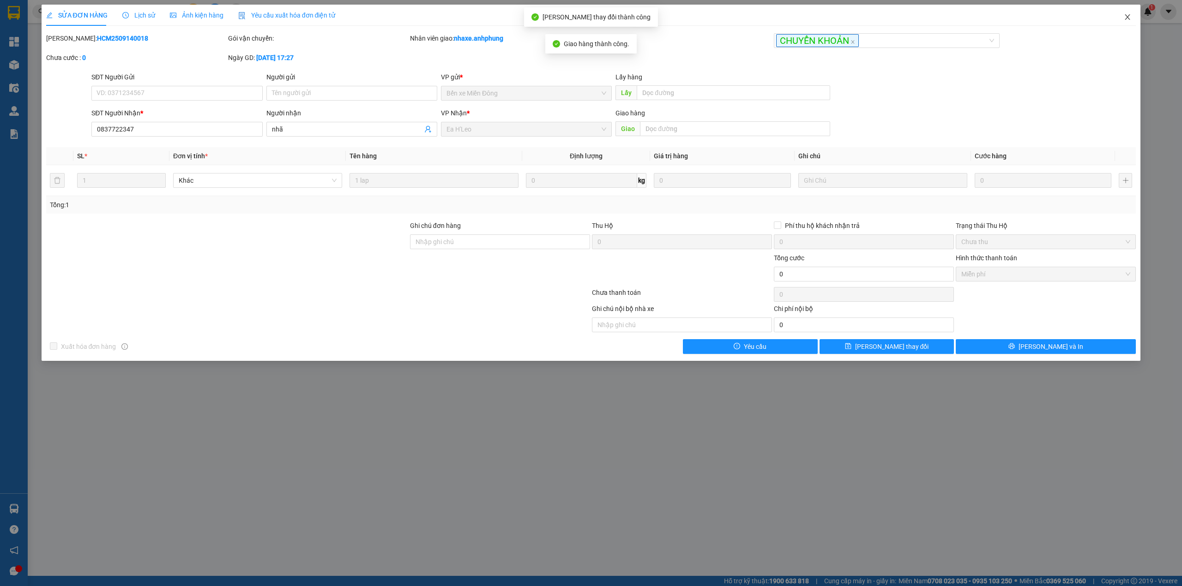
click at [1125, 13] on span "Close" at bounding box center [1127, 18] width 26 height 26
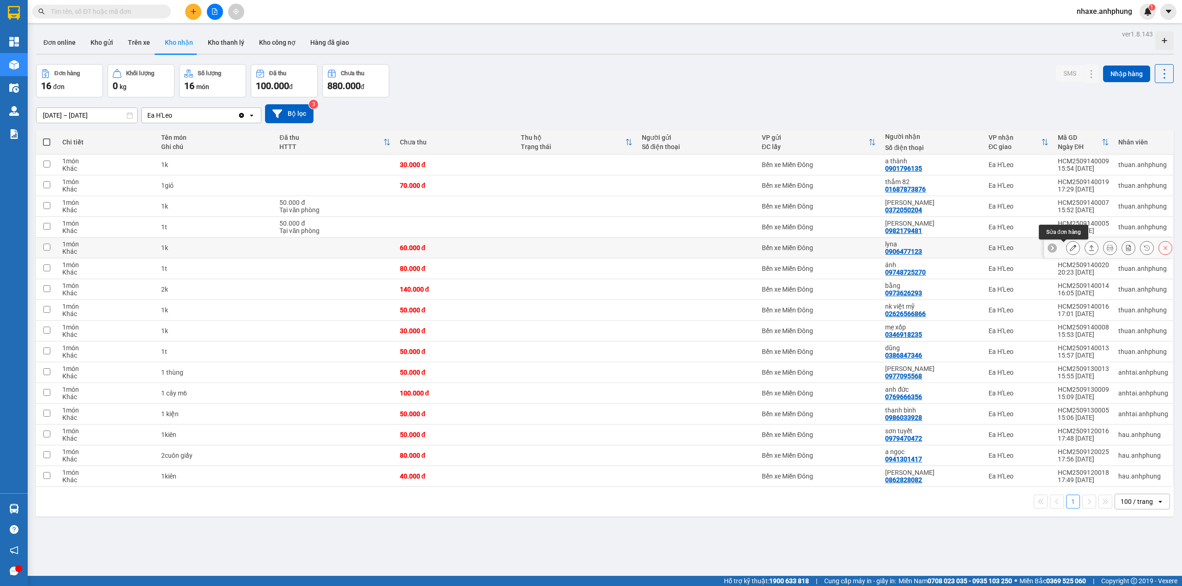
click at [1070, 250] on icon at bounding box center [1073, 248] width 6 height 6
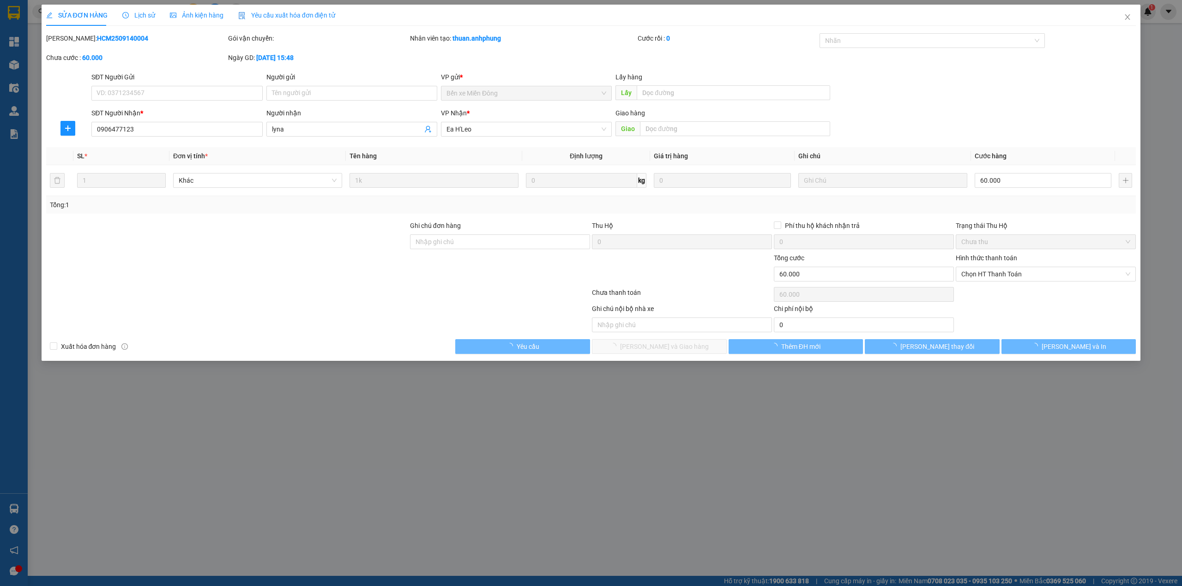
type input "0906477123"
type input "lyna"
type input "60.000"
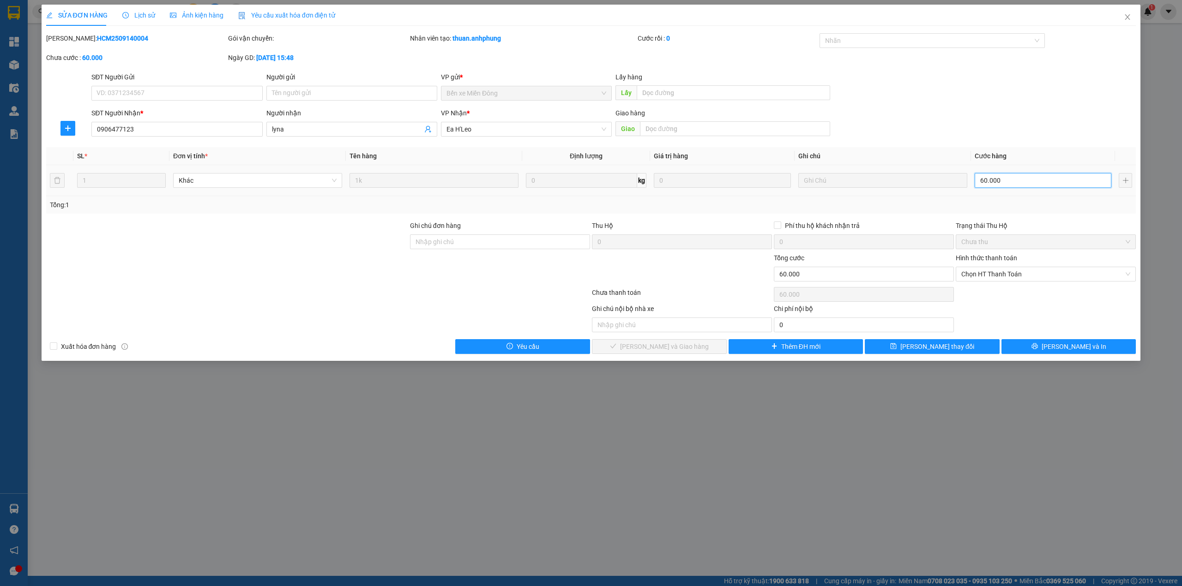
click at [1001, 185] on input "60.000" at bounding box center [1043, 180] width 137 height 15
type input "5"
type input "50"
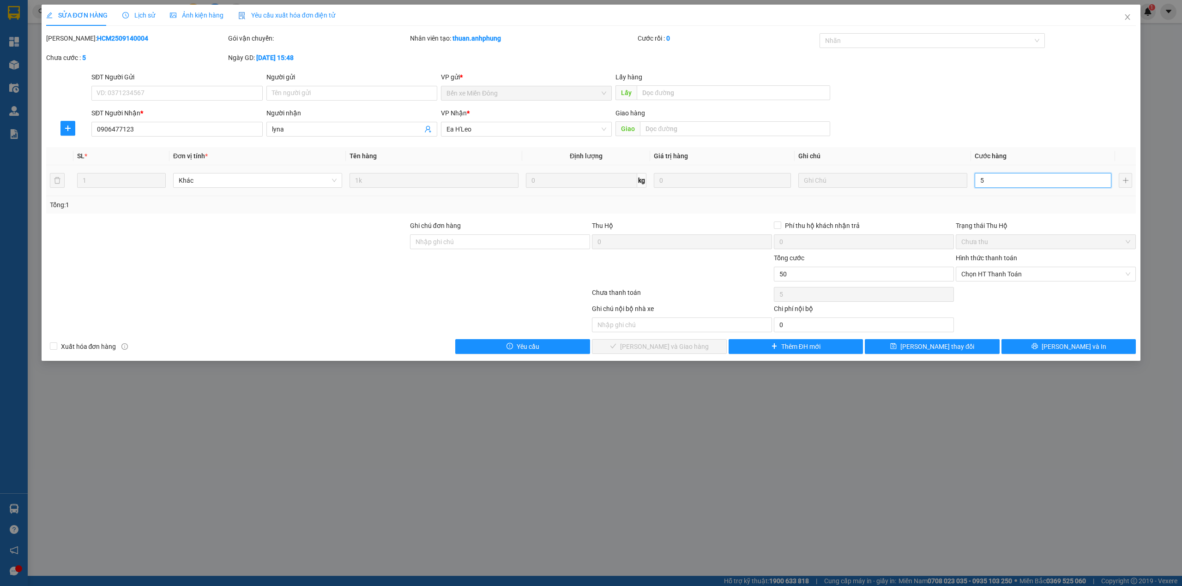
type input "50"
click at [997, 272] on span "Chọn HT Thanh Toán" at bounding box center [1045, 274] width 169 height 14
type input "50"
type input "50.000"
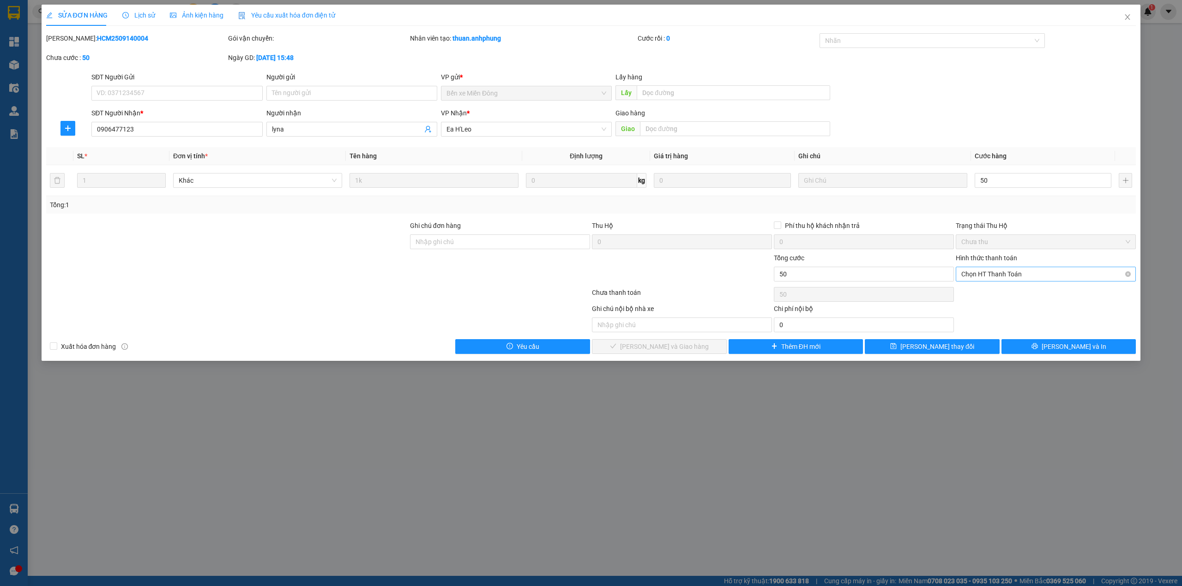
type input "50.000"
click at [1006, 334] on div "Công nợ người nhận" at bounding box center [1045, 338] width 169 height 10
type input "0"
click at [673, 348] on span "[PERSON_NAME] và Giao hàng" at bounding box center [664, 347] width 89 height 10
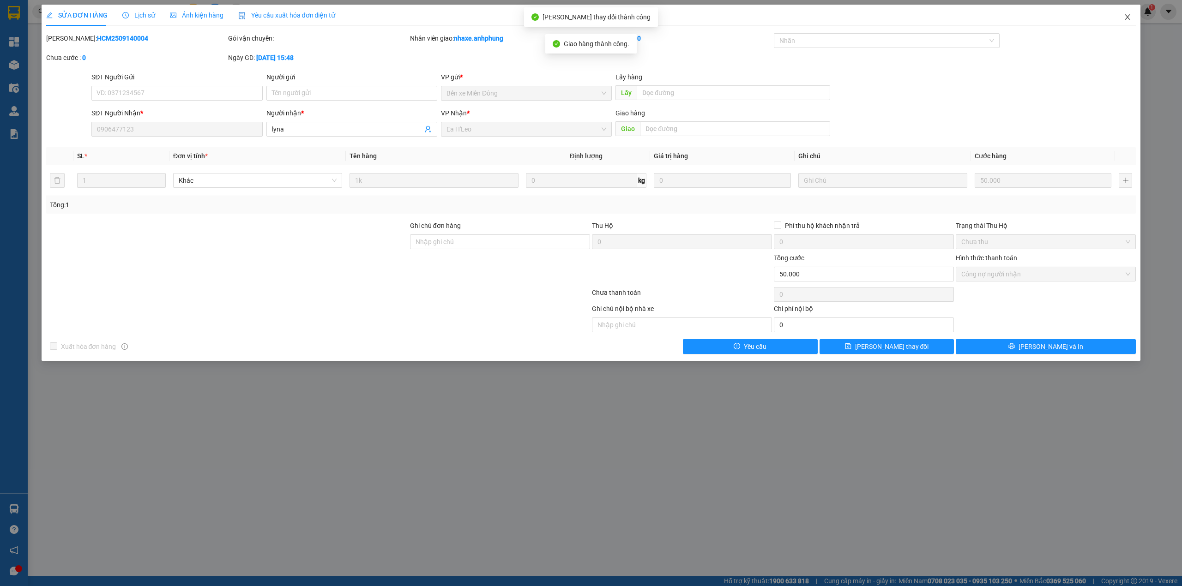
click at [1129, 18] on icon "close" at bounding box center [1127, 16] width 7 height 7
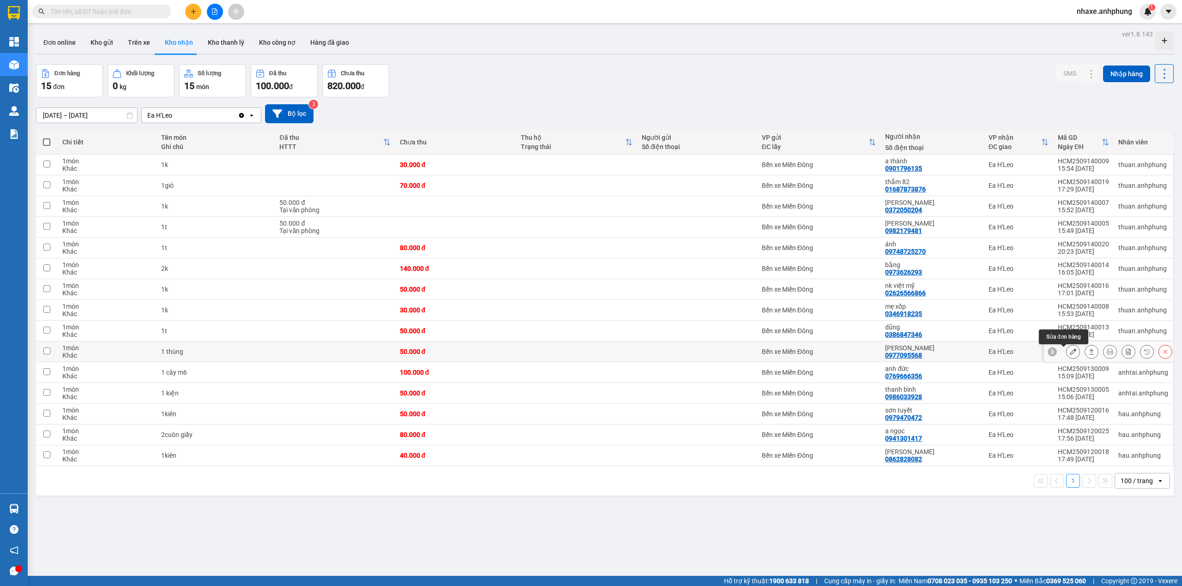
click at [1070, 355] on icon at bounding box center [1073, 352] width 6 height 6
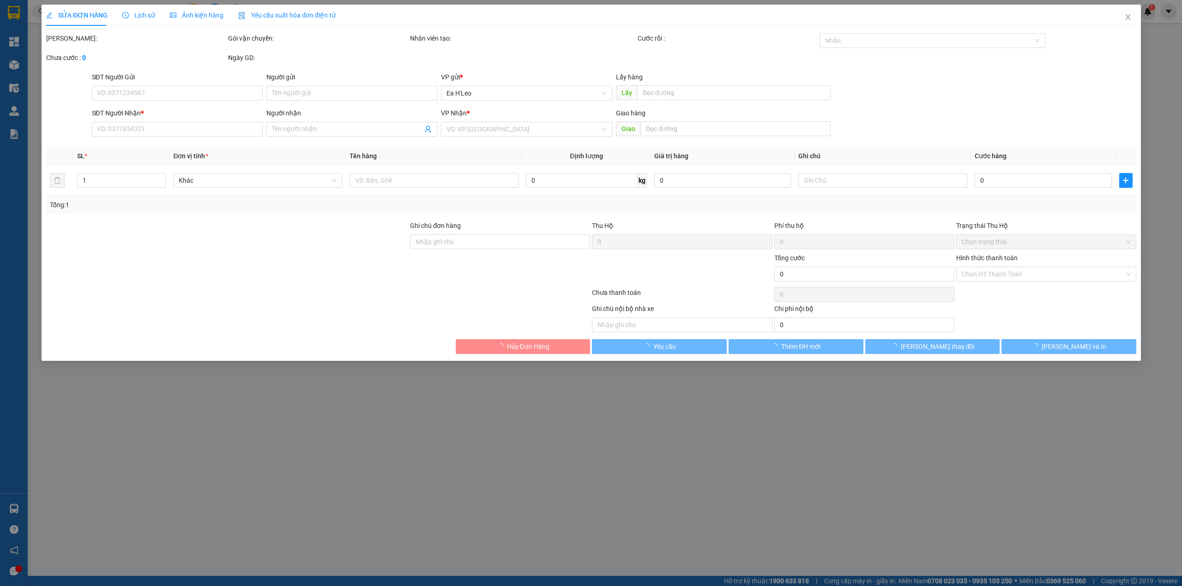
type input "0977095568"
type input "[PERSON_NAME]"
type input "50.000"
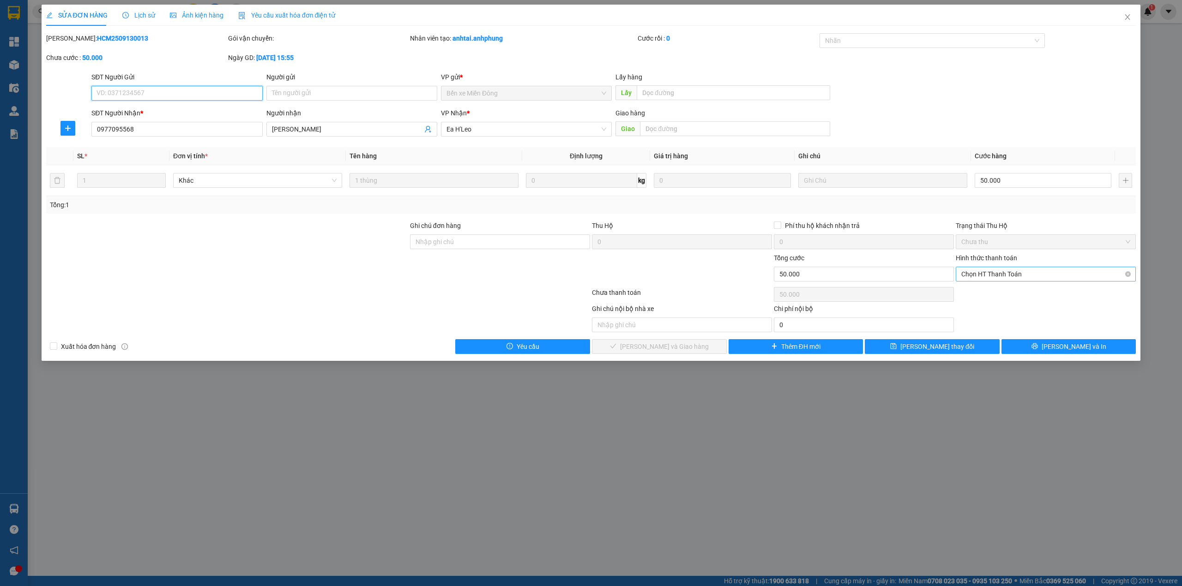
click at [999, 278] on span "Chọn HT Thanh Toán" at bounding box center [1045, 274] width 169 height 14
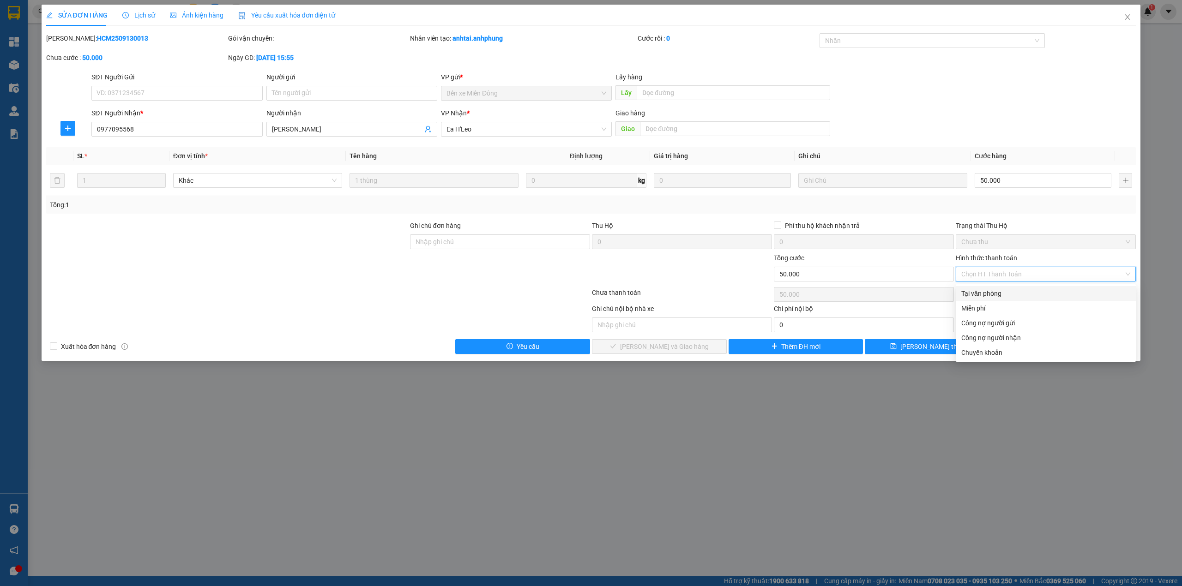
click at [998, 295] on div "Tại văn phòng" at bounding box center [1045, 294] width 169 height 10
type input "0"
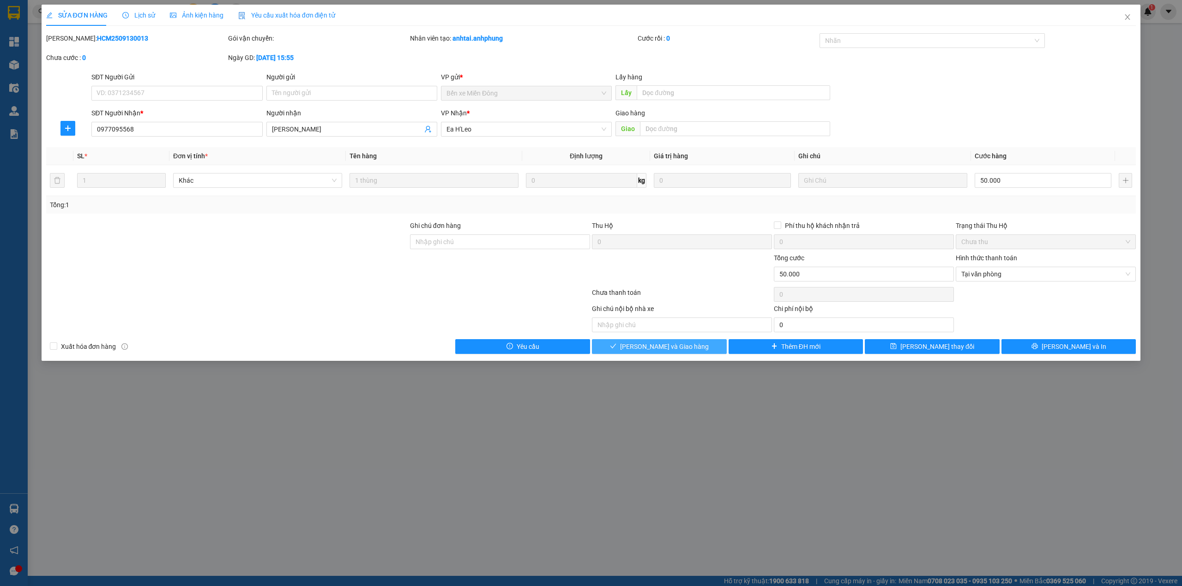
click at [686, 351] on span "[PERSON_NAME] và Giao hàng" at bounding box center [664, 347] width 89 height 10
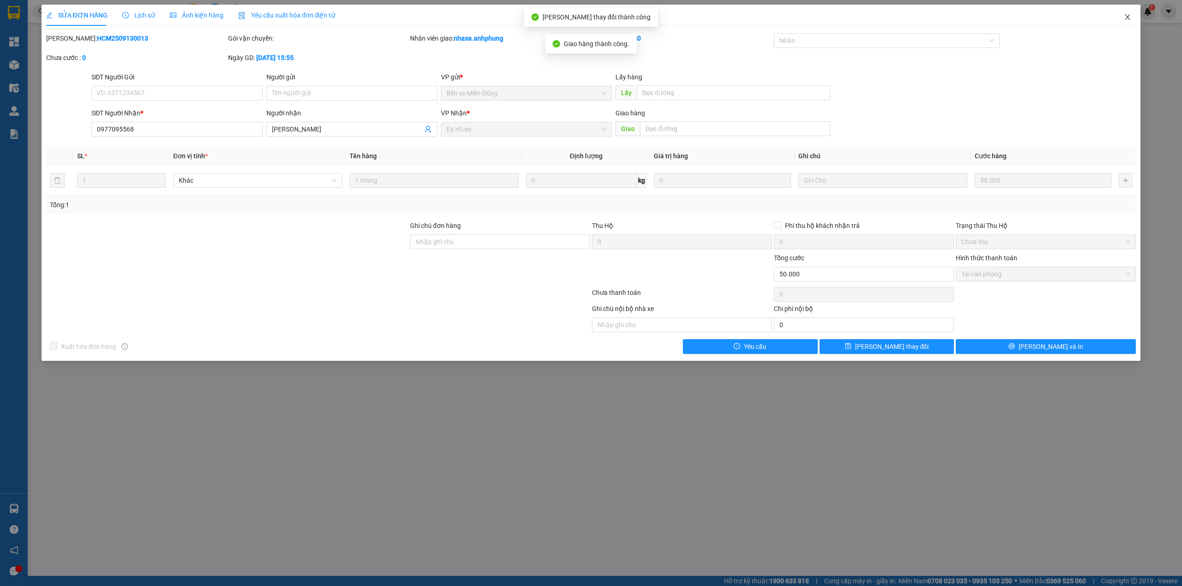
click at [1127, 14] on icon "close" at bounding box center [1127, 16] width 7 height 7
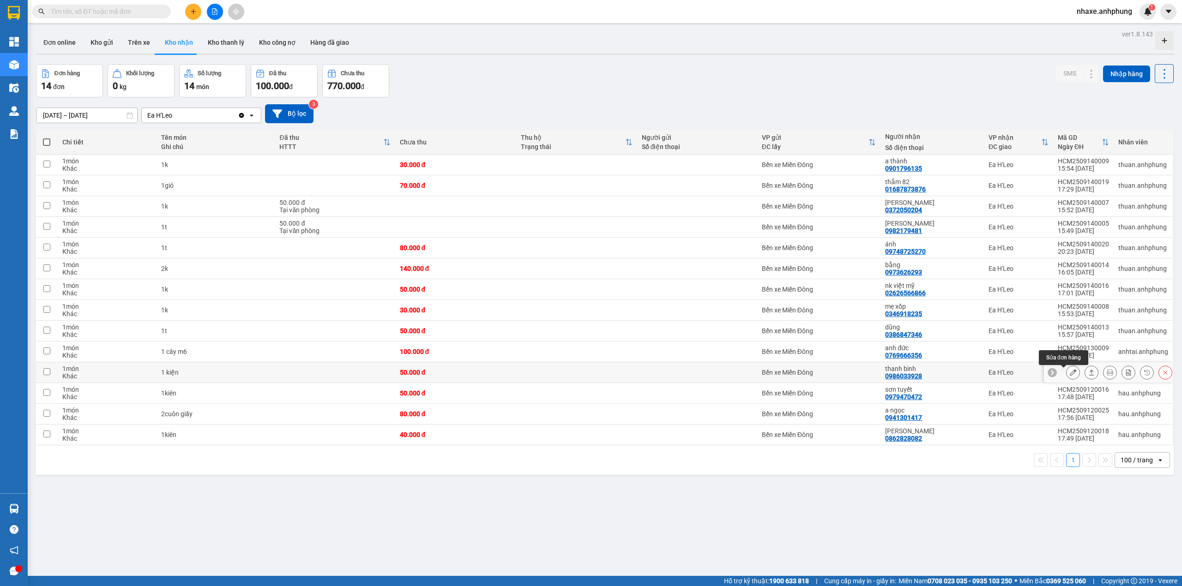
click at [1066, 370] on button at bounding box center [1072, 373] width 13 height 16
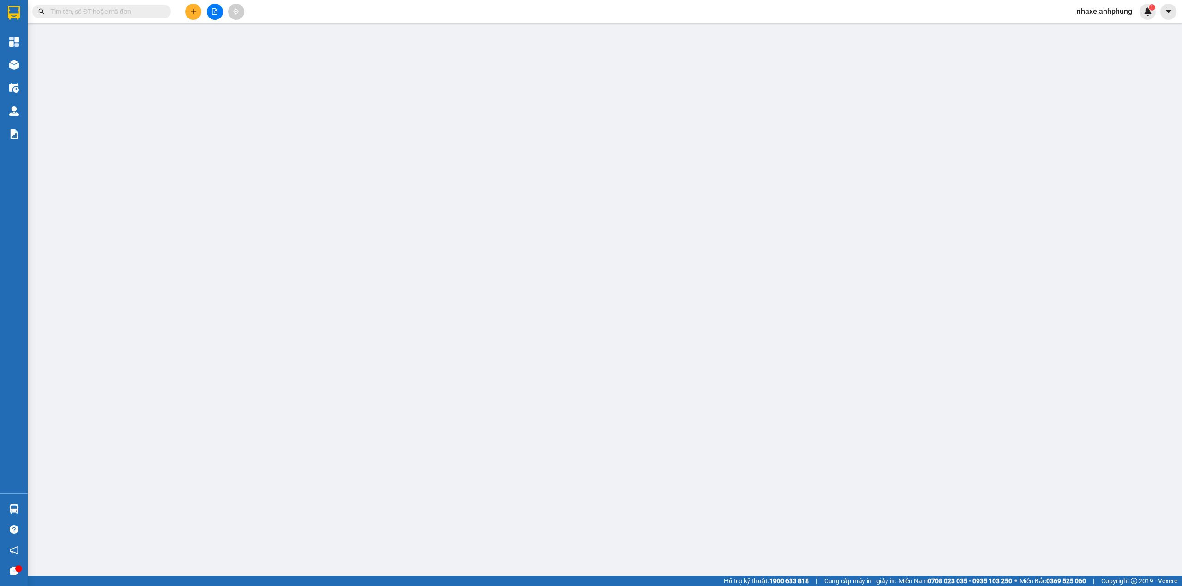
type input "0986033928"
type input "thanh bình"
type input "50.000"
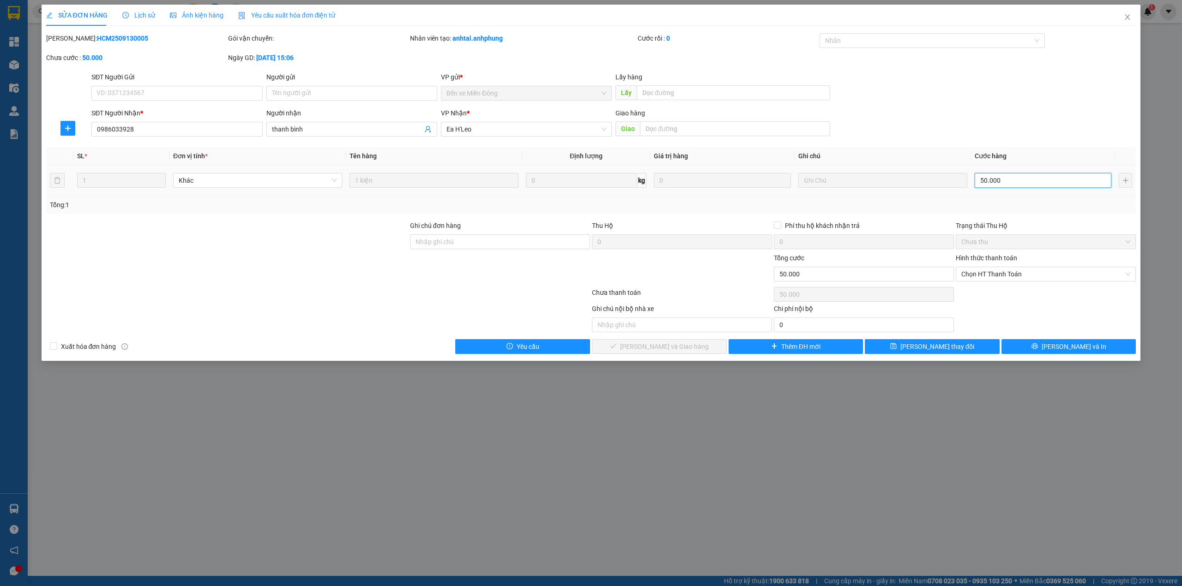
click at [1017, 180] on input "50.000" at bounding box center [1043, 180] width 137 height 15
type input "4"
type input "40"
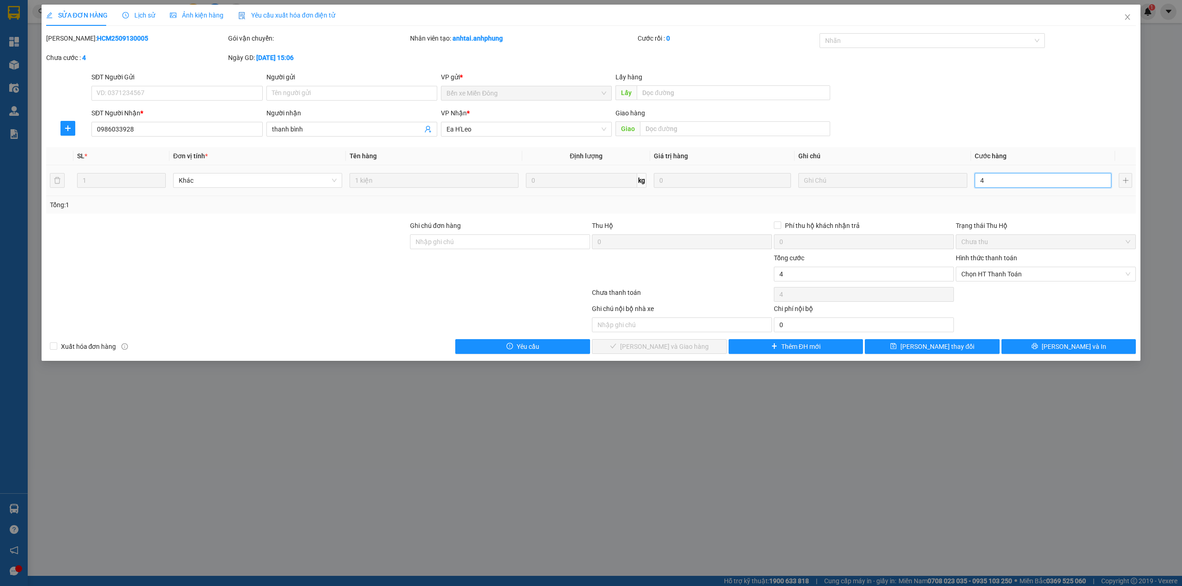
type input "40"
click at [1009, 275] on span "Chọn HT Thanh Toán" at bounding box center [1045, 274] width 169 height 14
type input "40"
type input "40.000"
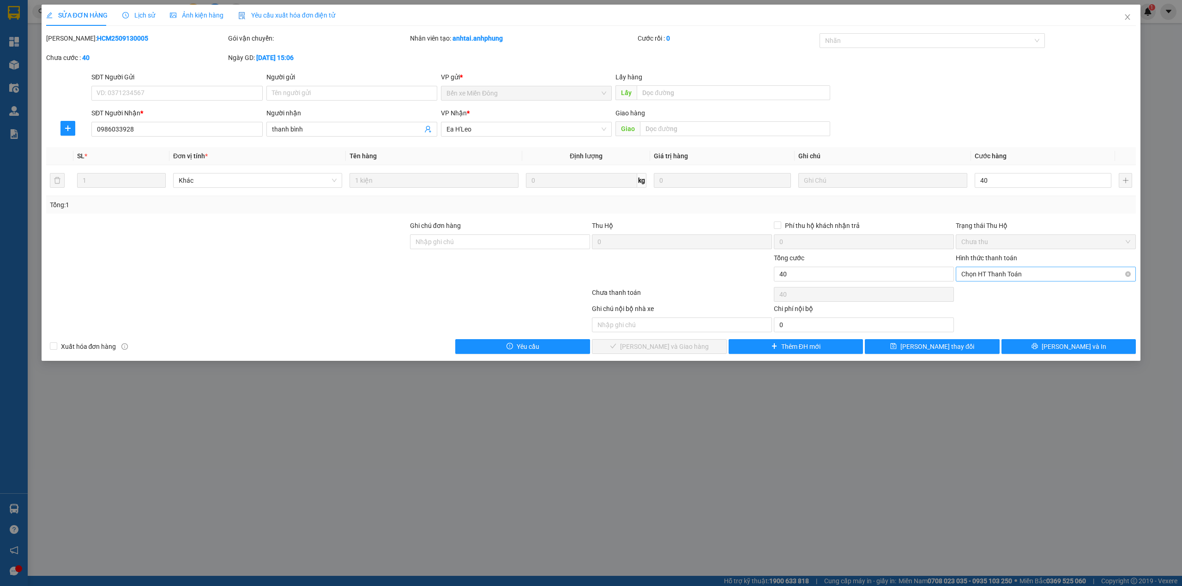
type input "40.000"
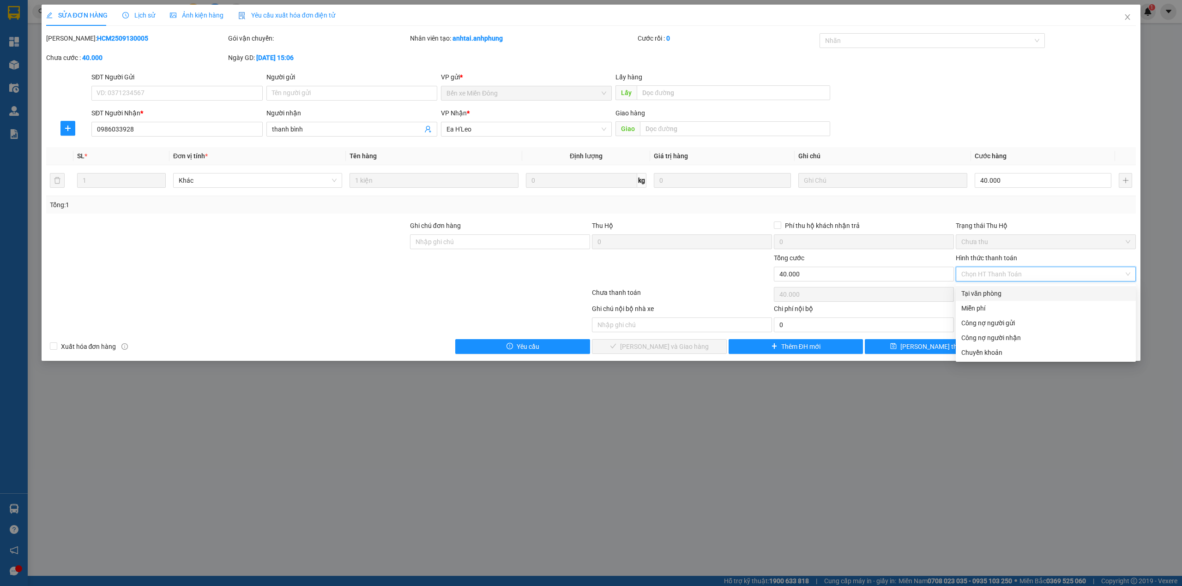
click at [1003, 295] on div "Tại văn phòng" at bounding box center [1045, 294] width 169 height 10
type input "0"
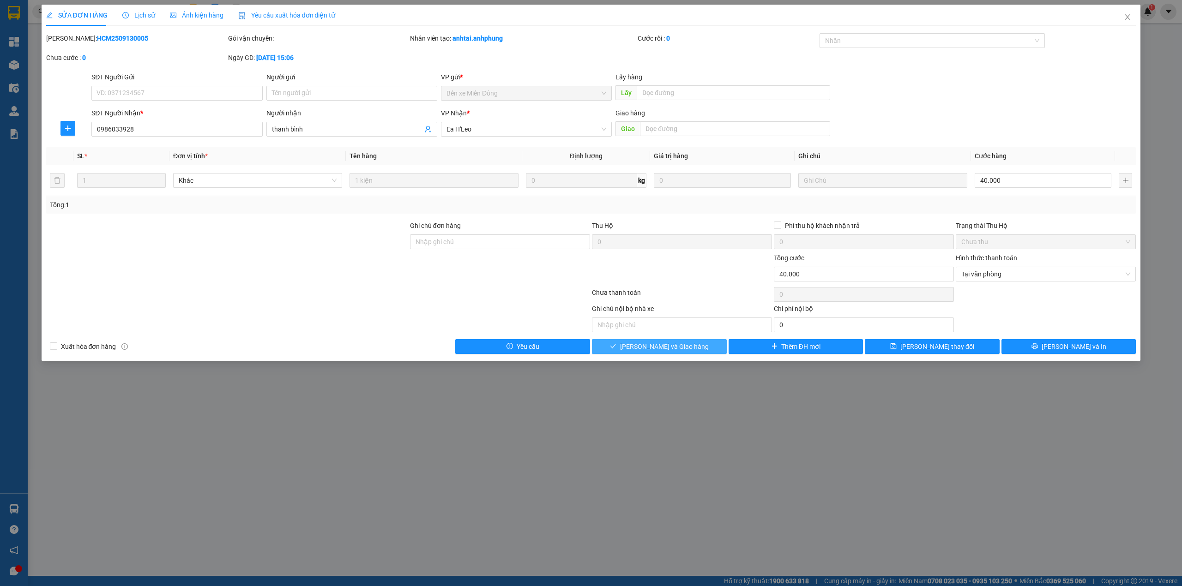
click at [711, 354] on button "[PERSON_NAME] và Giao hàng" at bounding box center [659, 346] width 135 height 15
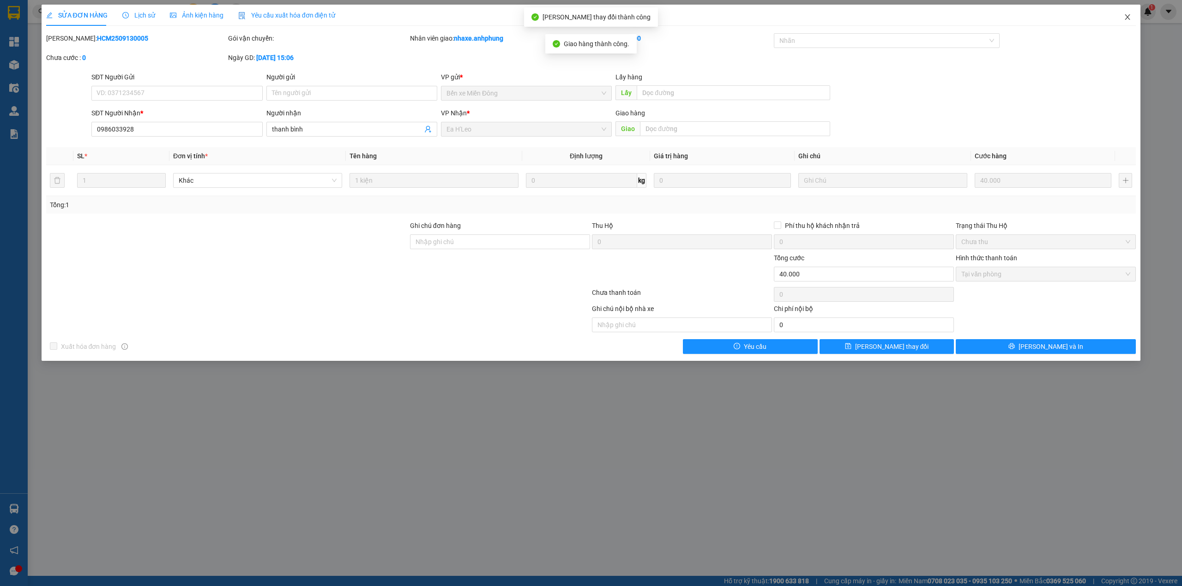
click at [1128, 18] on icon "close" at bounding box center [1127, 16] width 7 height 7
